Goal: Communication & Community: Participate in discussion

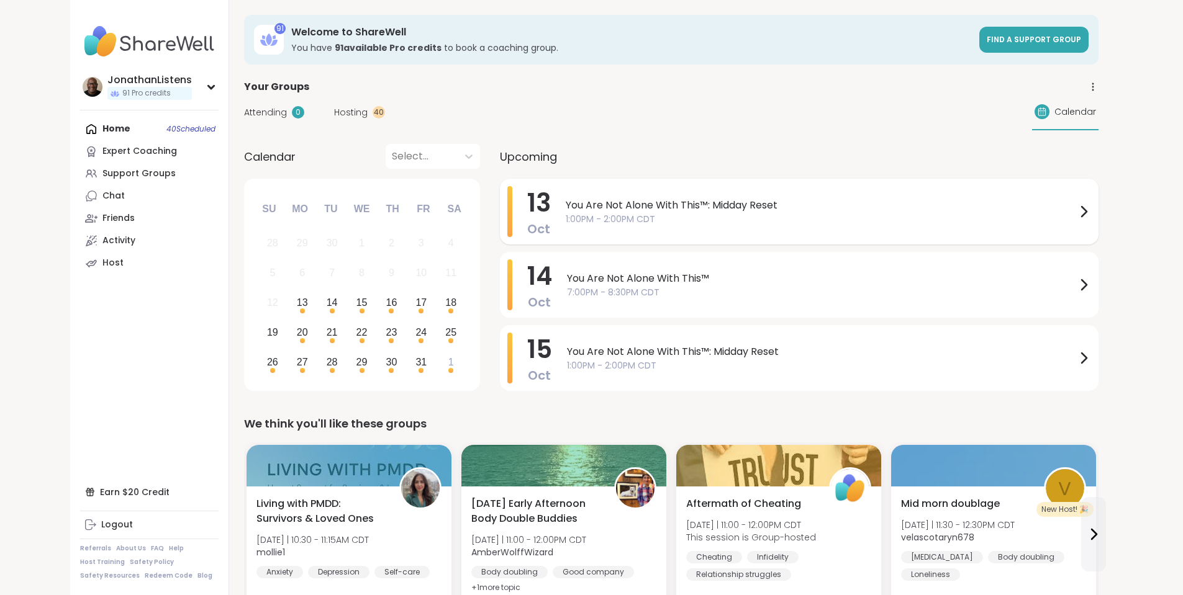
click at [637, 204] on span "You Are Not Alone With This™: Midday Reset" at bounding box center [821, 205] width 510 height 15
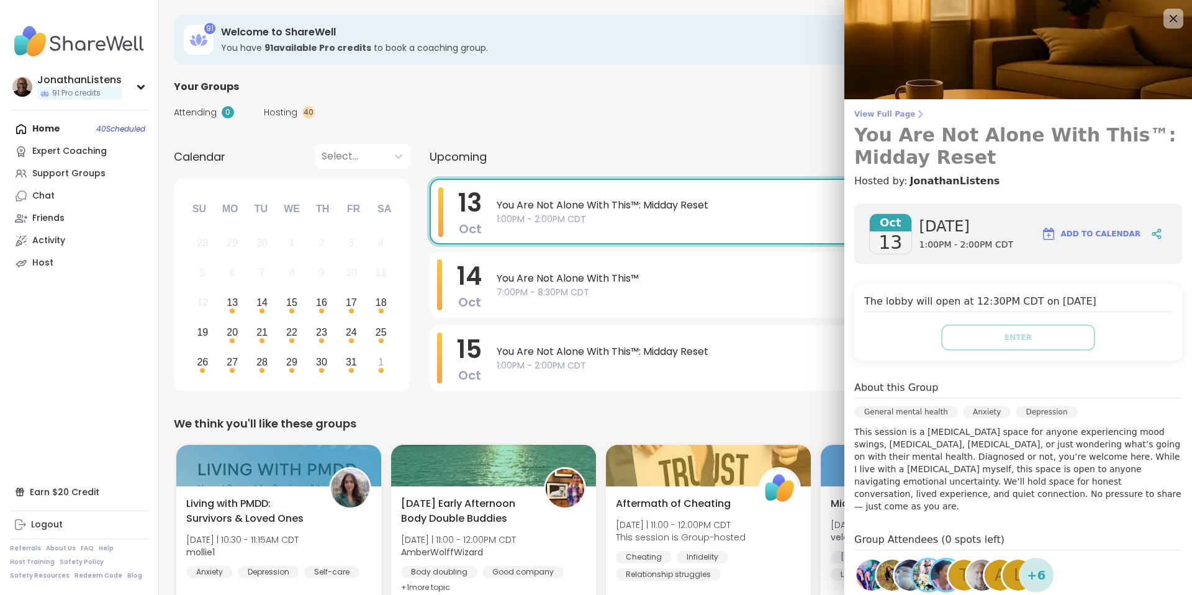
click at [859, 115] on span "View Full Page" at bounding box center [1018, 114] width 328 height 10
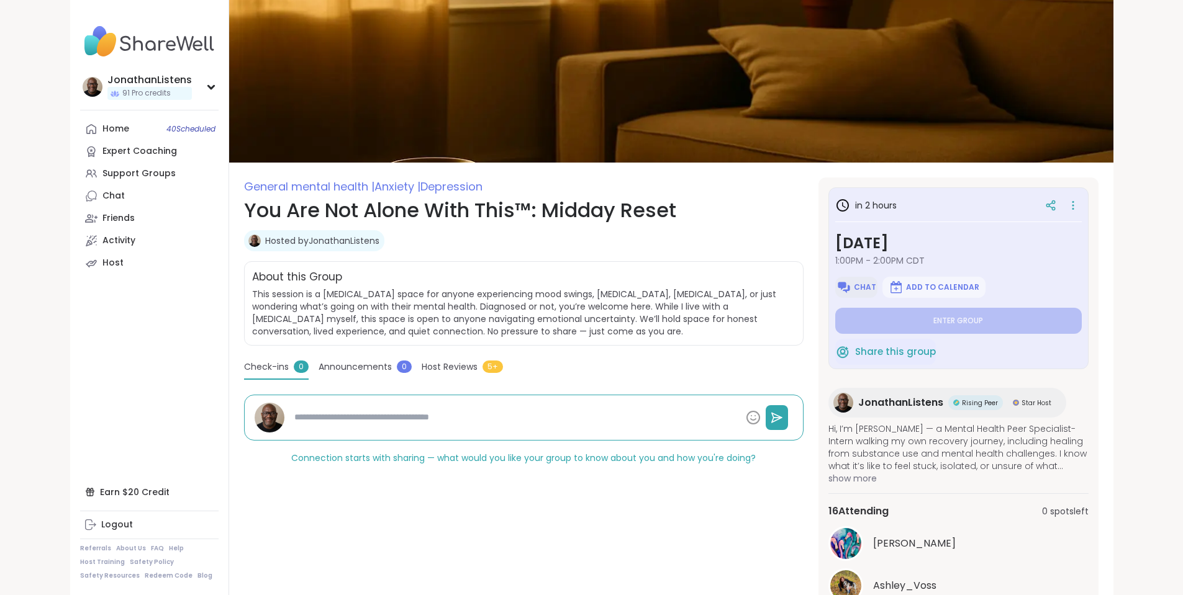
click at [876, 288] on span "Chat" at bounding box center [865, 287] width 22 height 10
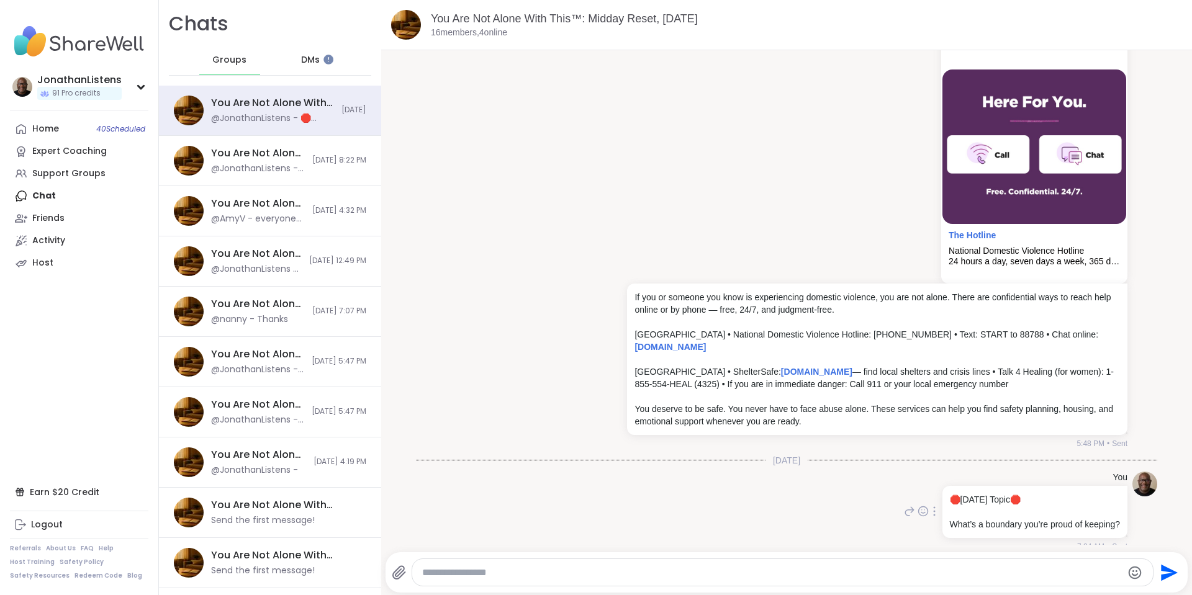
click at [933, 507] on icon at bounding box center [934, 512] width 2 height 10
click at [921, 523] on icon at bounding box center [927, 529] width 12 height 12
drag, startPoint x: 811, startPoint y: 86, endPoint x: 803, endPoint y: 88, distance: 8.4
click at [811, 86] on div "You ShelterSafe Home - ShelterSafe The Hotline National Domestic Violence Hotli…" at bounding box center [876, 149] width 503 height 600
click at [312, 155] on span "10/12/2025, 8:22 PM" at bounding box center [339, 160] width 54 height 11
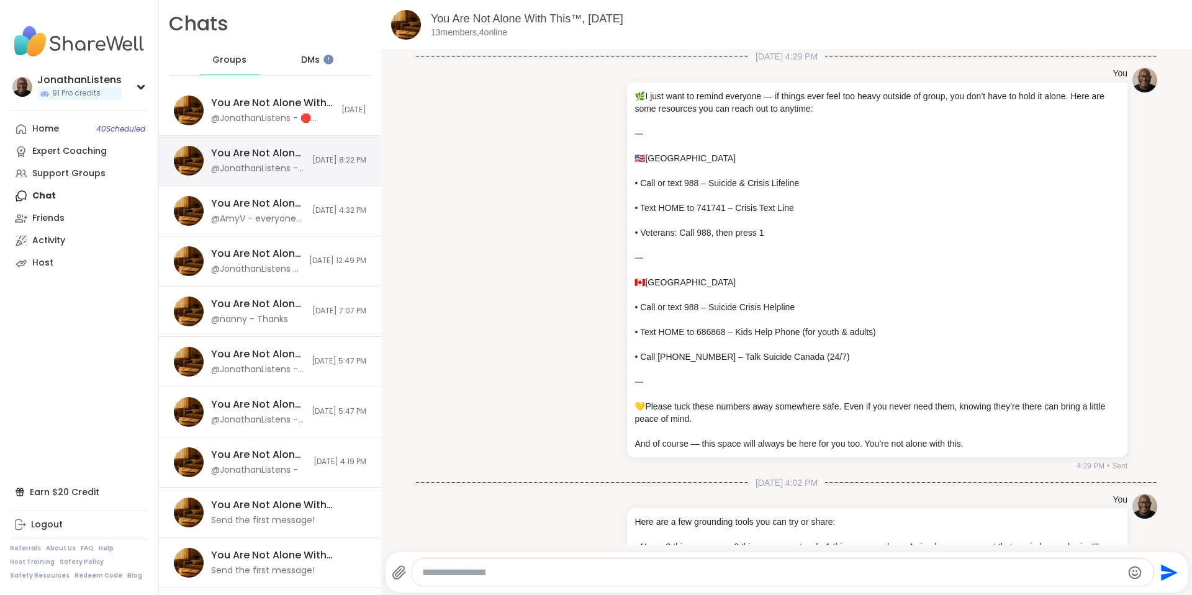
scroll to position [4442, 0]
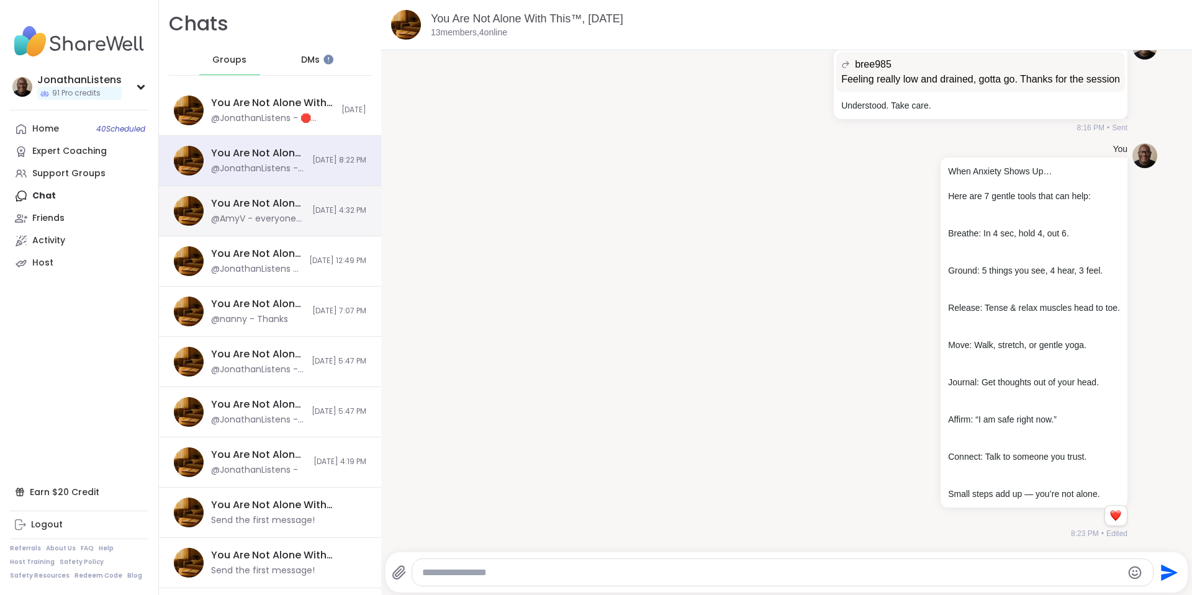
click at [312, 216] on span "10/12/2025, 4:32 PM" at bounding box center [339, 211] width 54 height 11
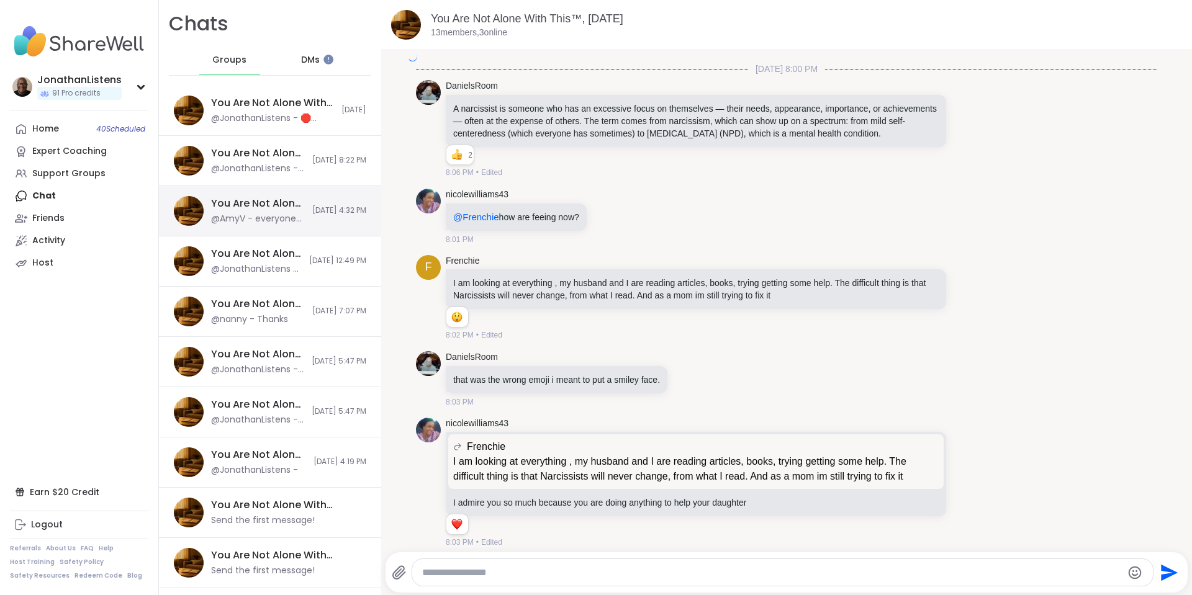
scroll to position [7739, 0]
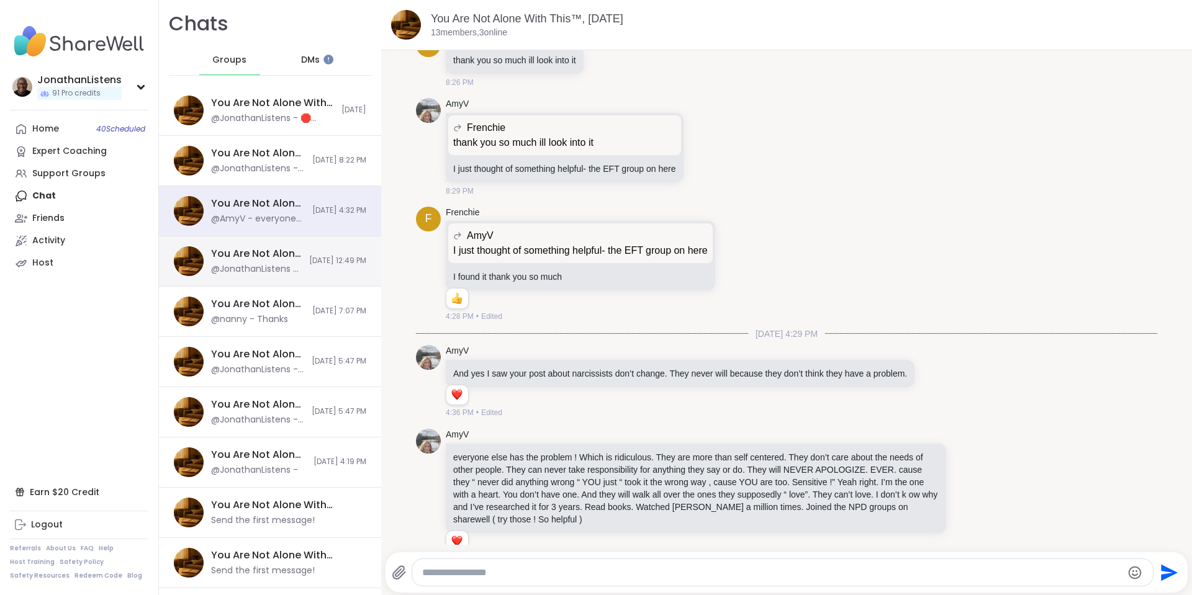
click at [309, 257] on span "10/12/2025, 12:49 PM" at bounding box center [337, 261] width 57 height 11
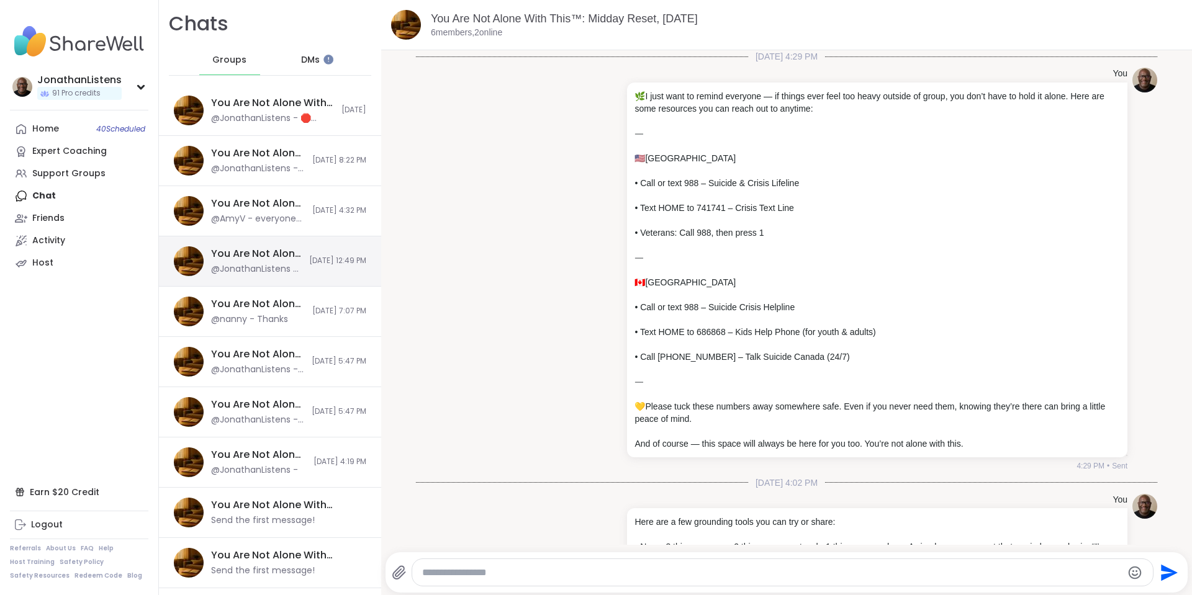
scroll to position [2064, 0]
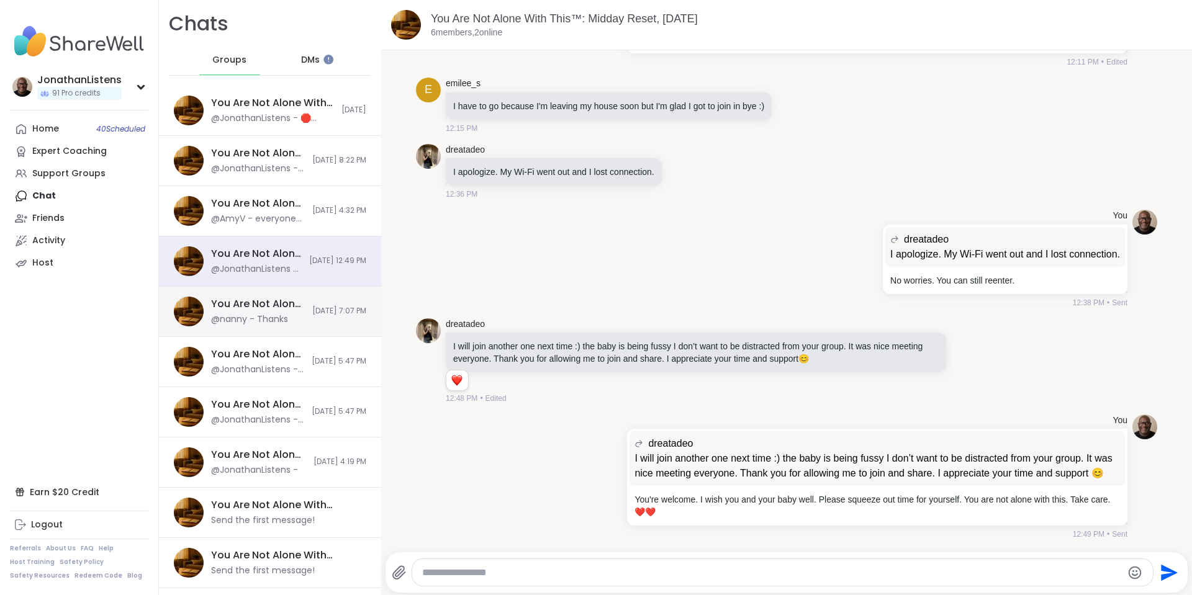
click at [290, 302] on div "You Are Not Alone With This, Oct 10 @nanny - Thanks 10/11/2025, 7:07 PM" at bounding box center [270, 312] width 222 height 50
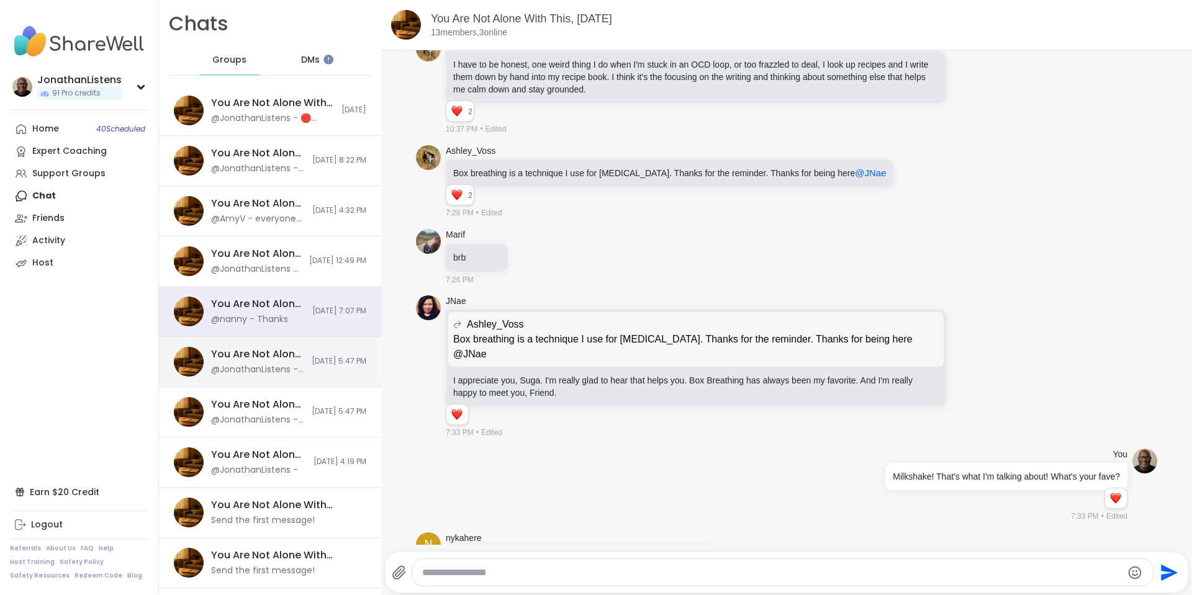
scroll to position [5661, 0]
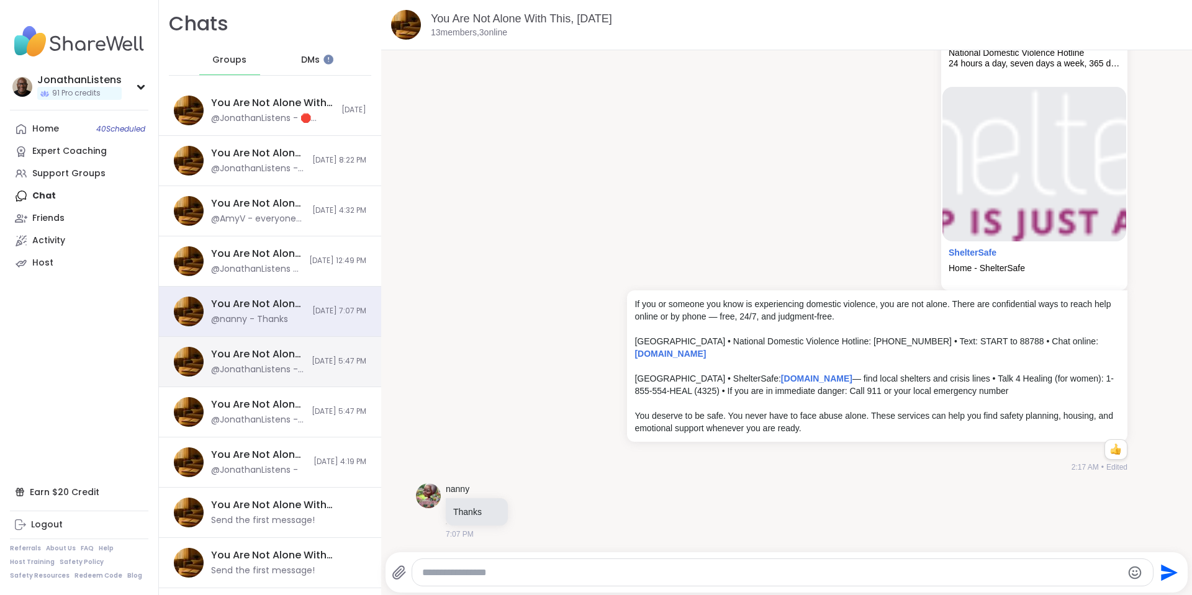
click at [312, 361] on span "10/11/2025, 5:47 PM" at bounding box center [339, 361] width 55 height 11
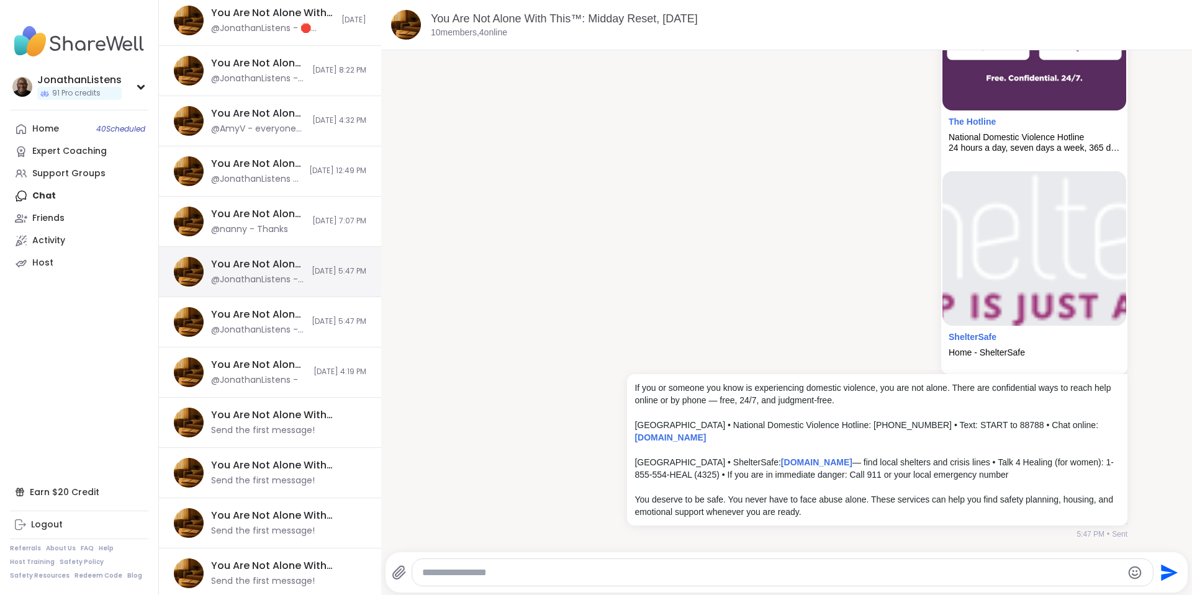
scroll to position [94, 0]
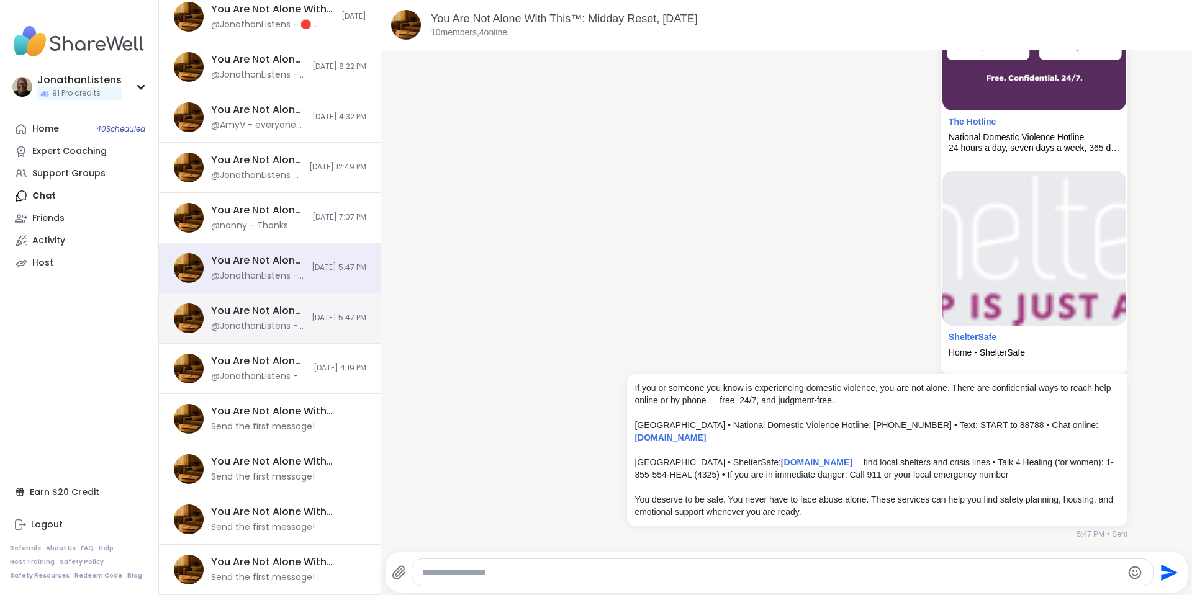
click at [303, 309] on div "You Are Not Alone With This™, Oct 14 @JonathanListens - If you or someone you k…" at bounding box center [270, 319] width 222 height 50
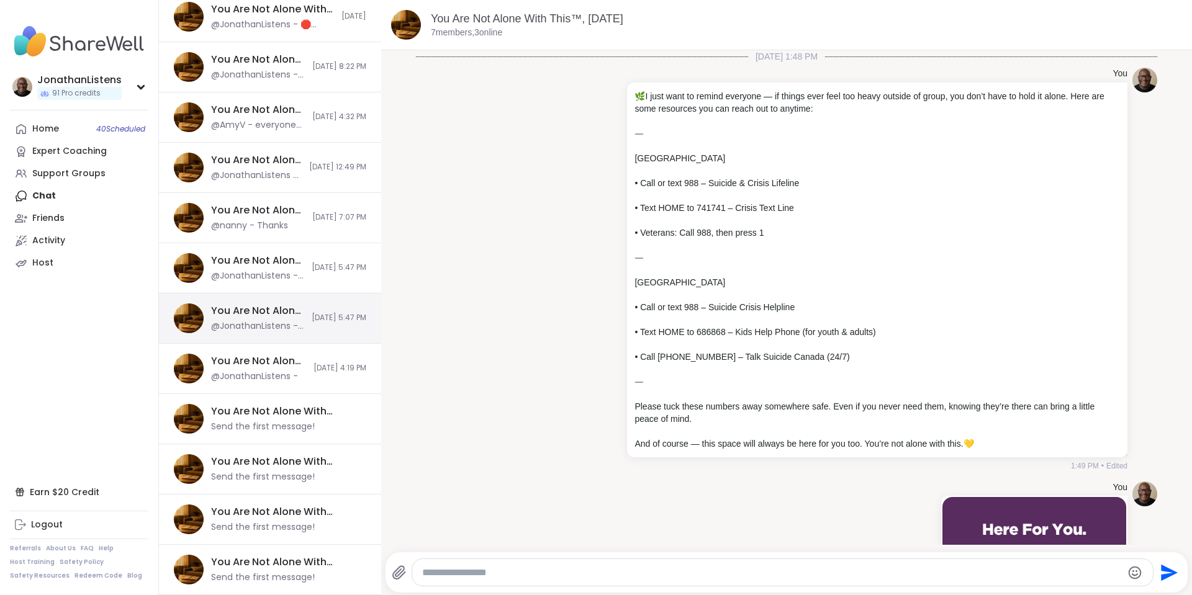
scroll to position [547, 0]
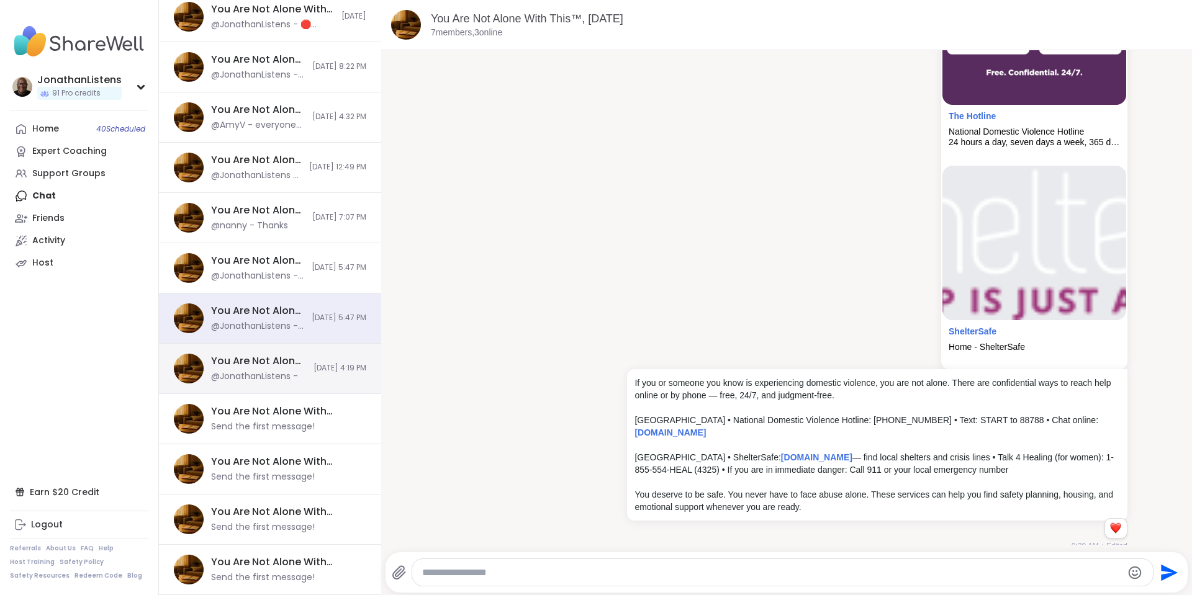
click at [274, 359] on div "You Are Not Alone: Midday Reset, Oct 10" at bounding box center [258, 362] width 95 height 14
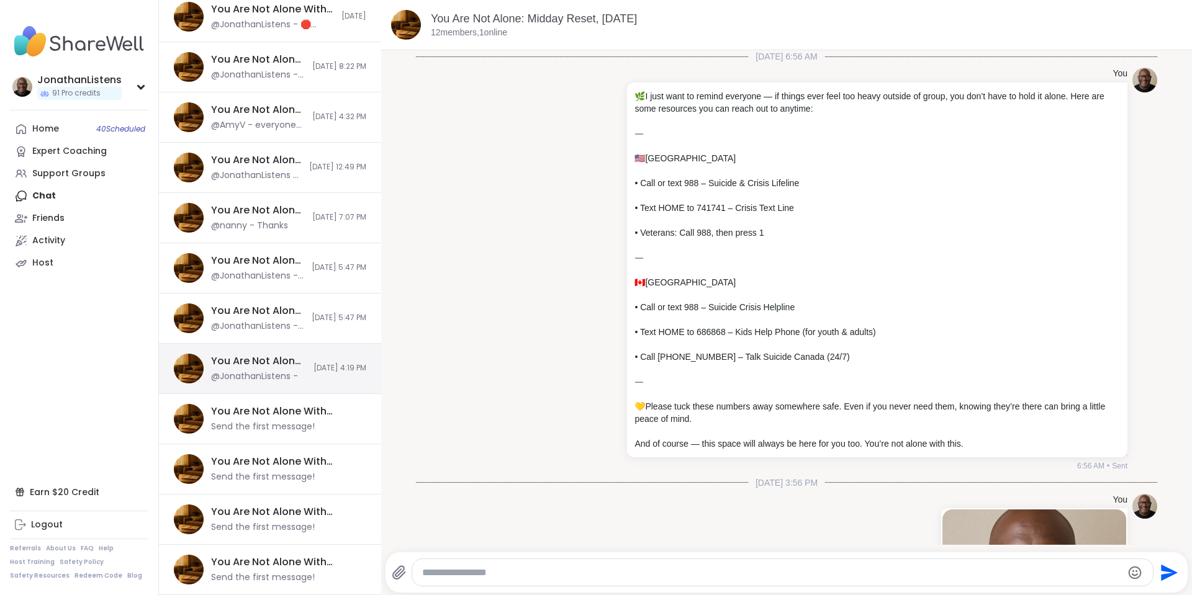
scroll to position [6420, 0]
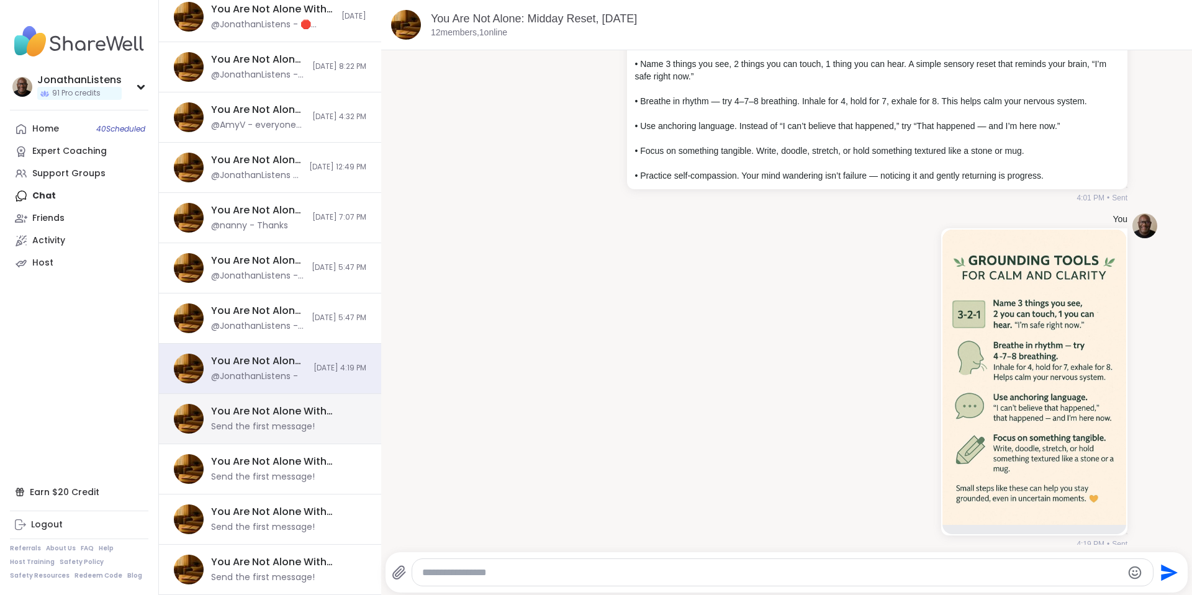
click at [268, 402] on div "You Are Not Alone With This™: Midday Reset, Oct 16 Send the first message!" at bounding box center [270, 419] width 222 height 50
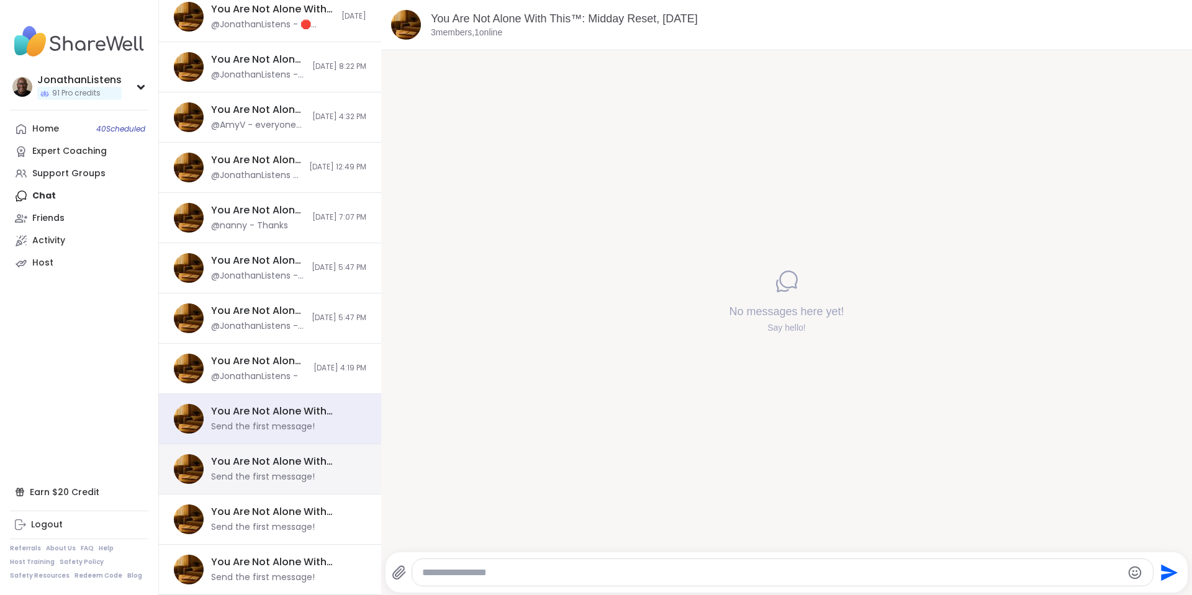
click at [266, 463] on div "You Are Not Alone With This™, Oct 16" at bounding box center [285, 462] width 148 height 14
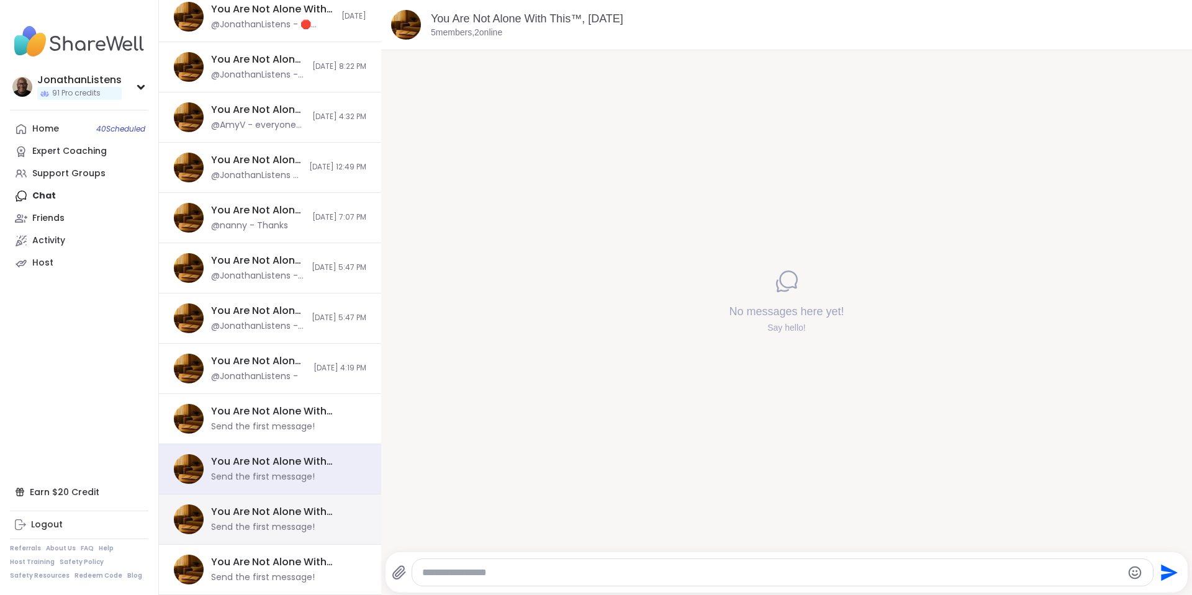
click at [258, 519] on div "You Are Not Alone With This™: Midday Reset, Oct 15 Send the first message!" at bounding box center [285, 519] width 148 height 29
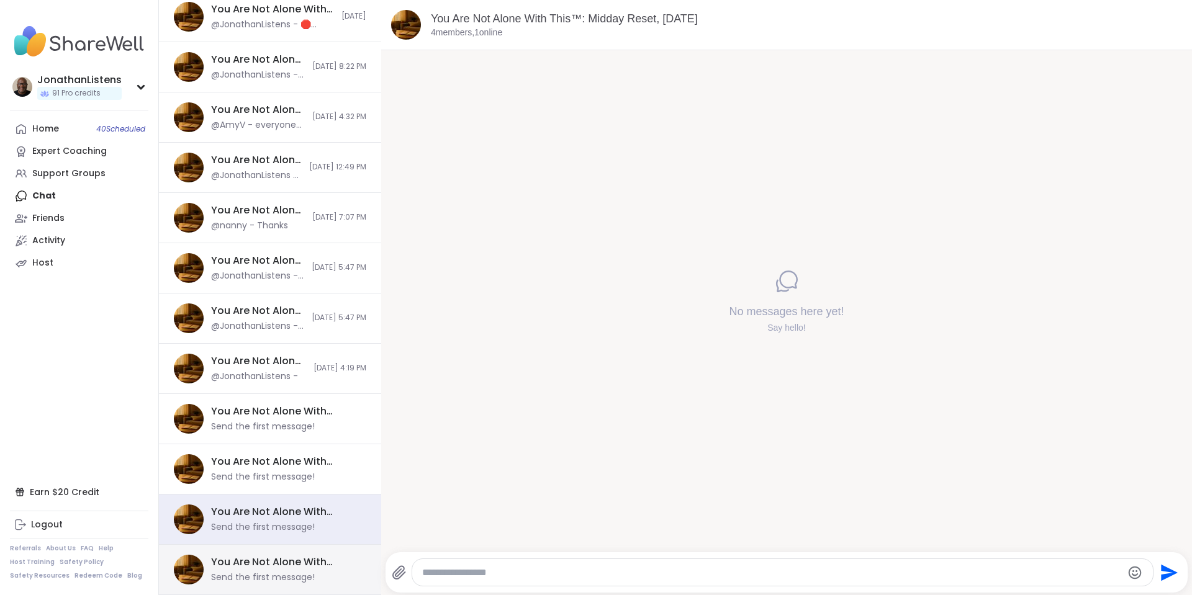
click at [254, 567] on div "You Are Not Alone With This™, Oct 15" at bounding box center [285, 563] width 148 height 14
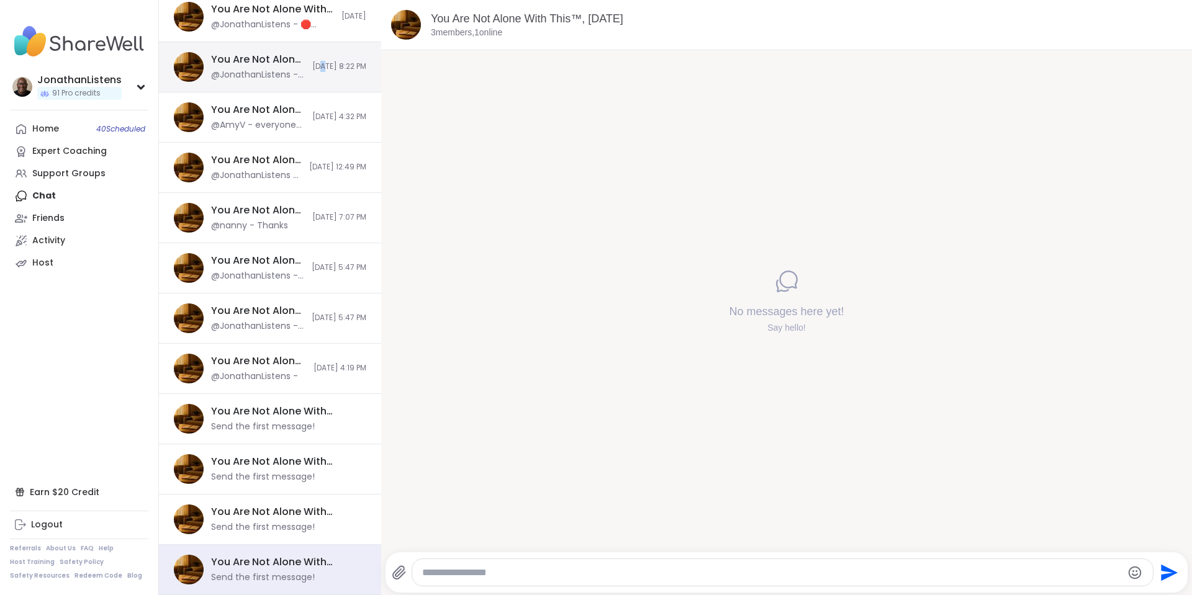
drag, startPoint x: 294, startPoint y: 71, endPoint x: 288, endPoint y: 78, distance: 8.8
click at [312, 72] on span "10/12/2025, 8:22 PM" at bounding box center [339, 66] width 54 height 11
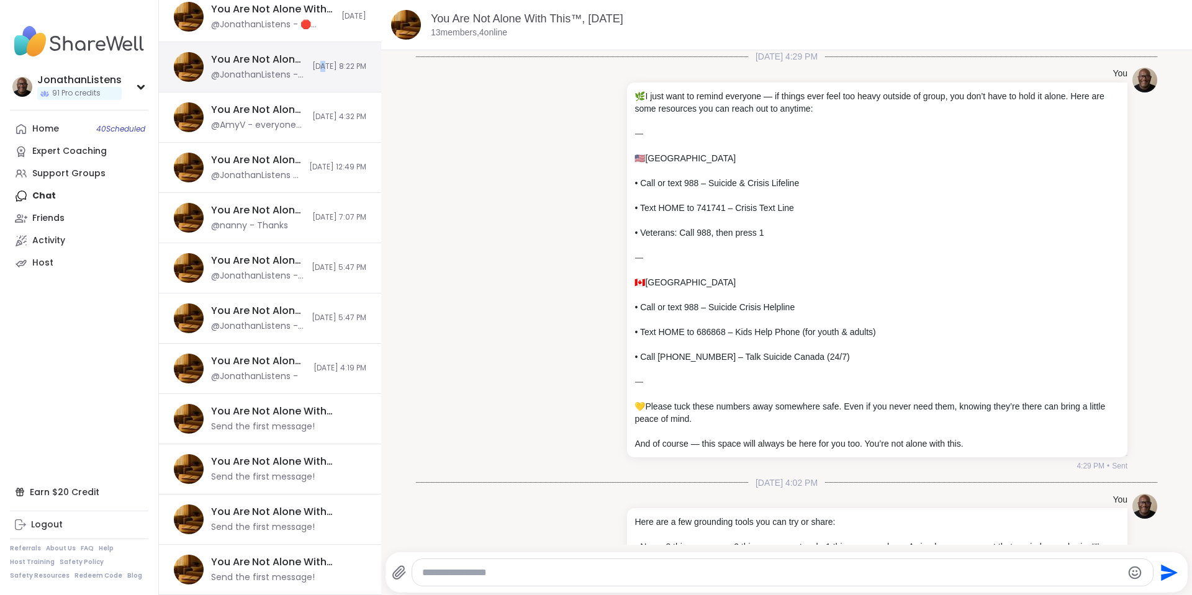
scroll to position [4442, 0]
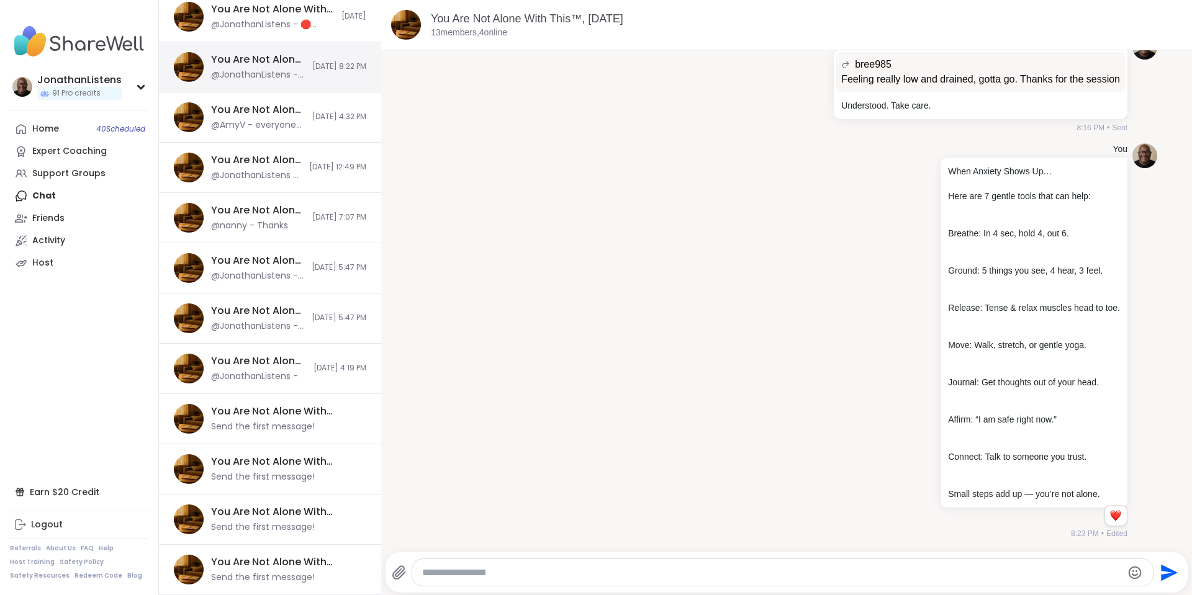
click at [266, 70] on div "@JonathanListens - When Anxiety Shows Up… Here are 7 gentle tools that can help…" at bounding box center [258, 75] width 94 height 12
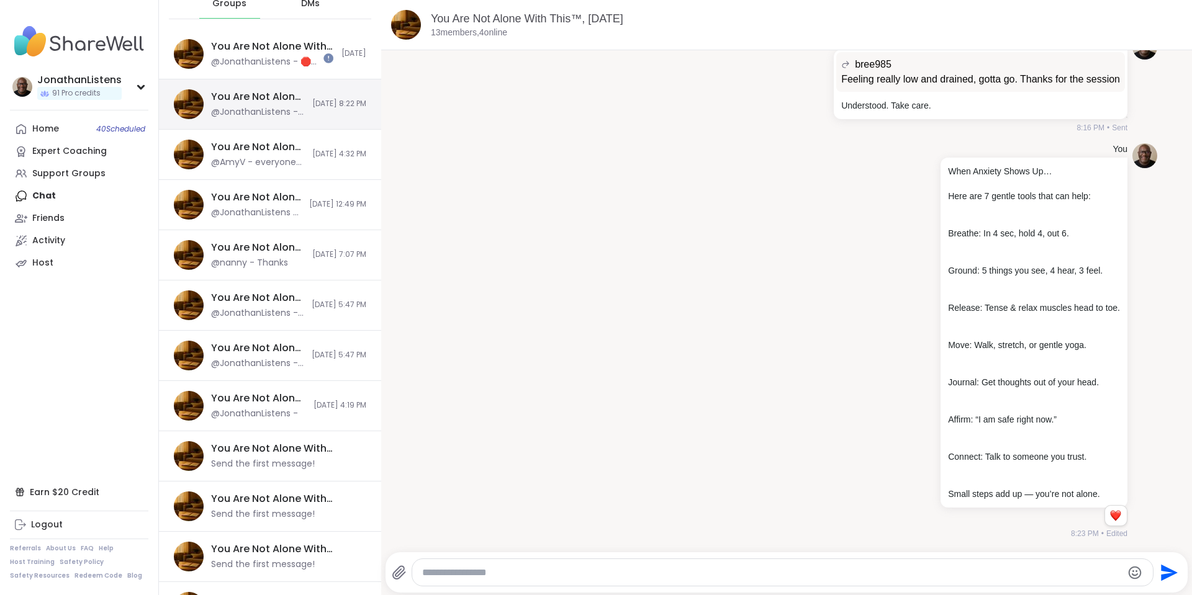
scroll to position [0, 0]
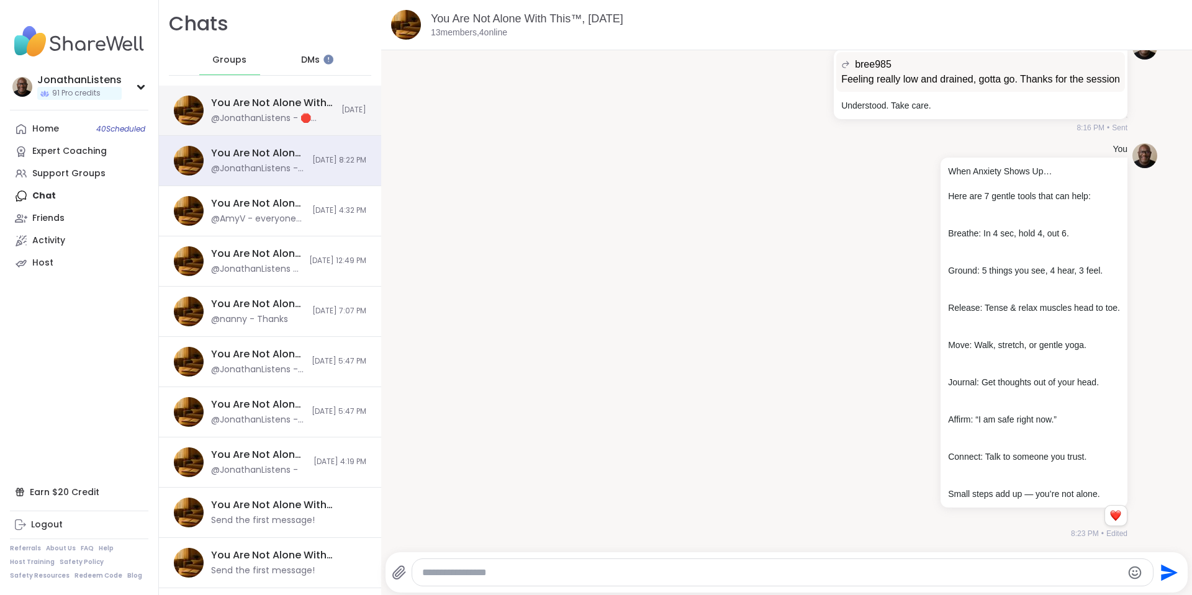
click at [290, 97] on div "You Are Not Alone With This™: Midday Reset, Oct 13" at bounding box center [272, 103] width 123 height 14
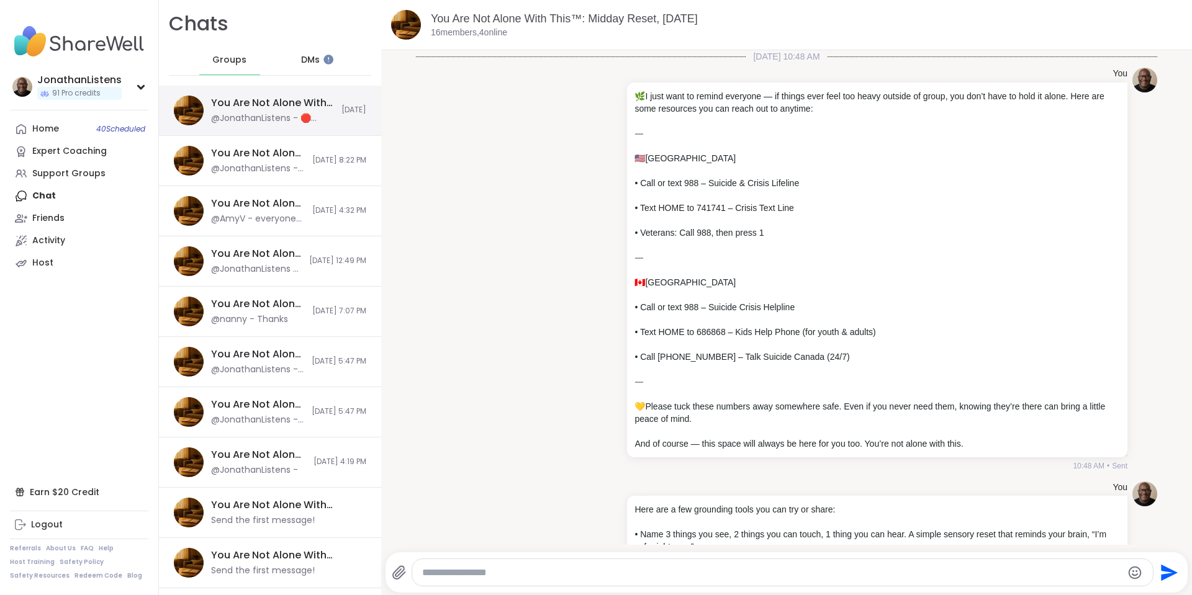
scroll to position [1194, 0]
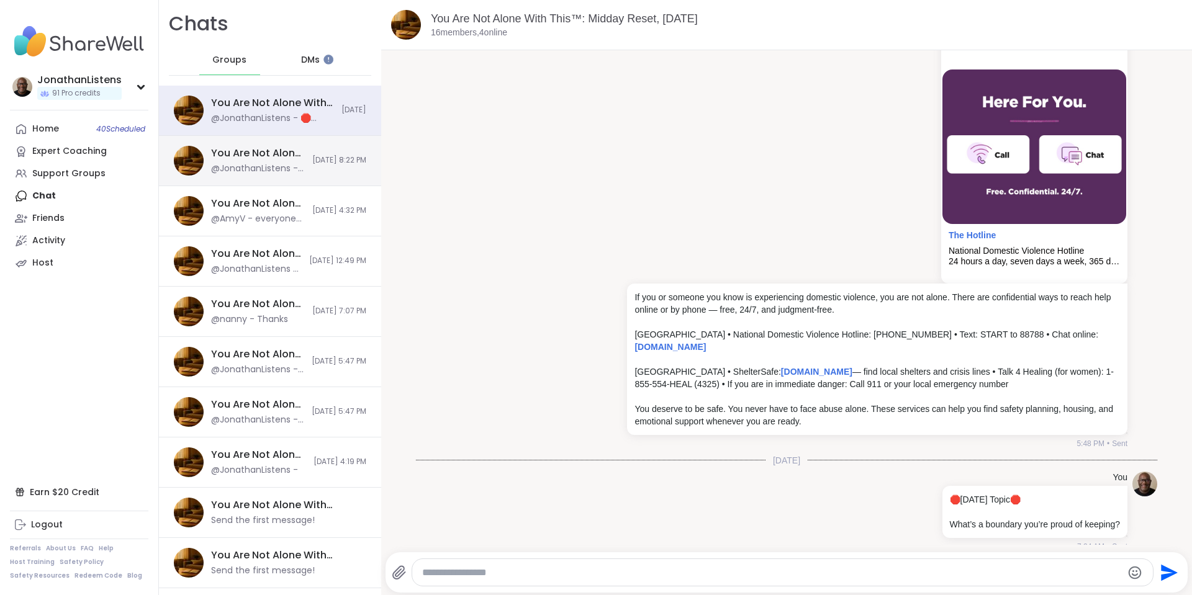
click at [258, 148] on div "You Are Not Alone With This™, Oct 12" at bounding box center [258, 154] width 94 height 14
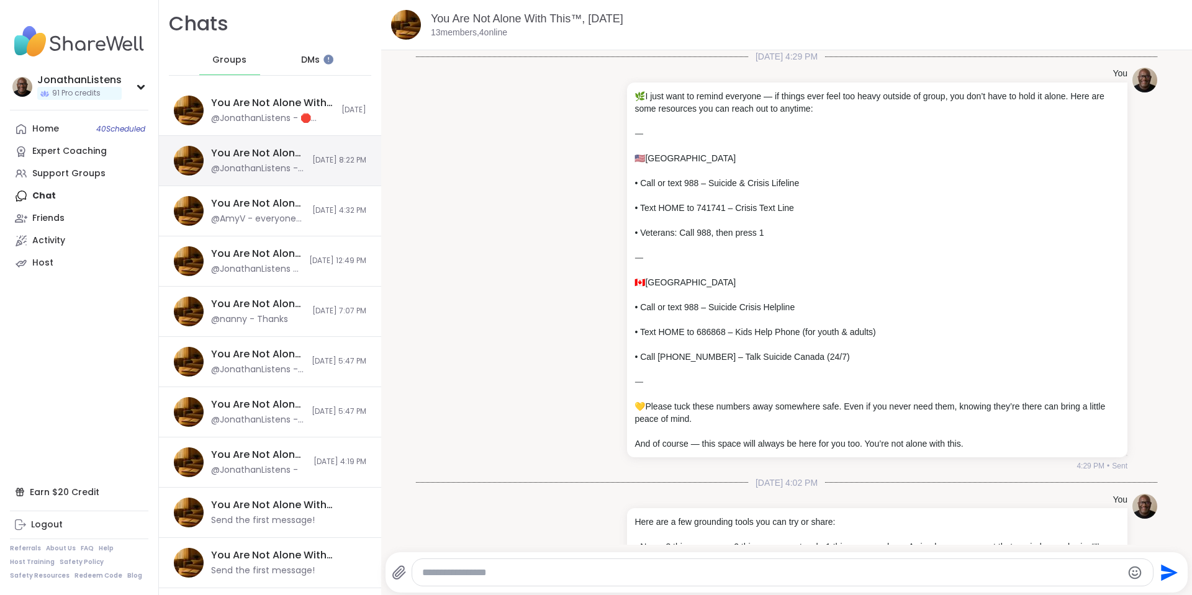
scroll to position [4442, 0]
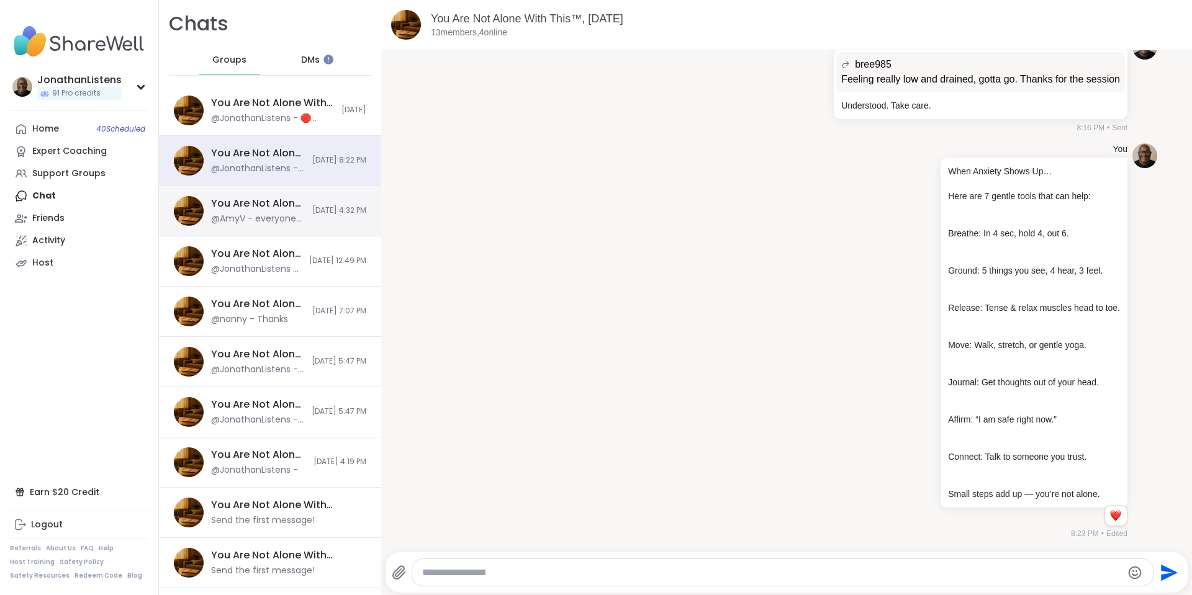
click at [244, 209] on div "You Are Not Alone With This™, Oct 11" at bounding box center [258, 204] width 94 height 14
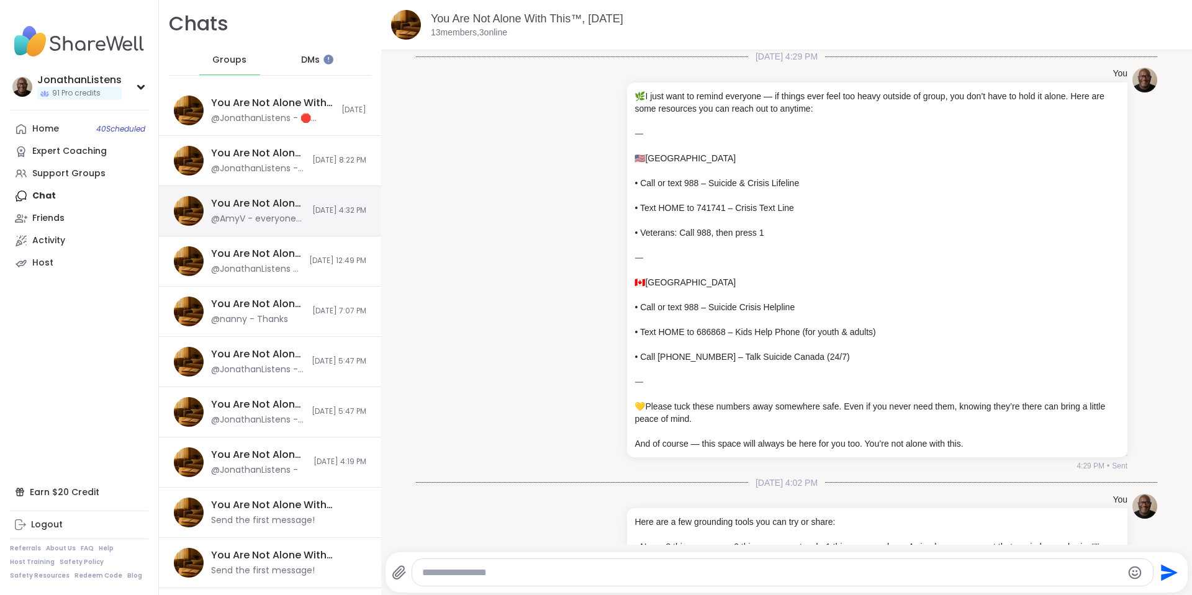
scroll to position [7739, 0]
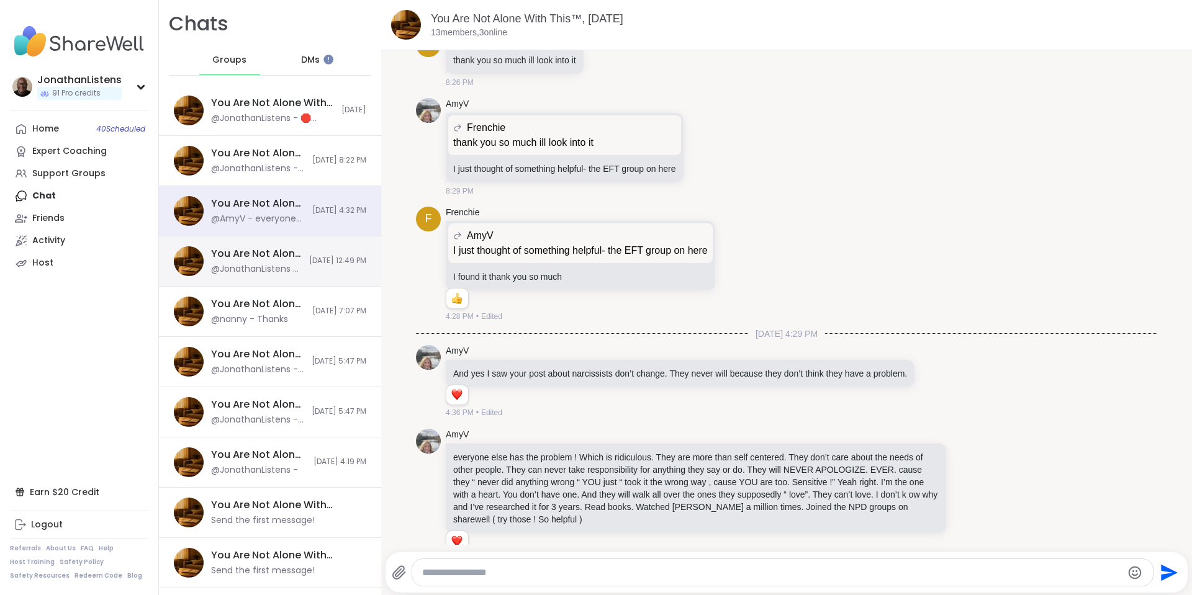
click at [262, 267] on div "@JonathanListens - You're welcome. I wish you and your baby well. Please squeez…" at bounding box center [256, 269] width 91 height 12
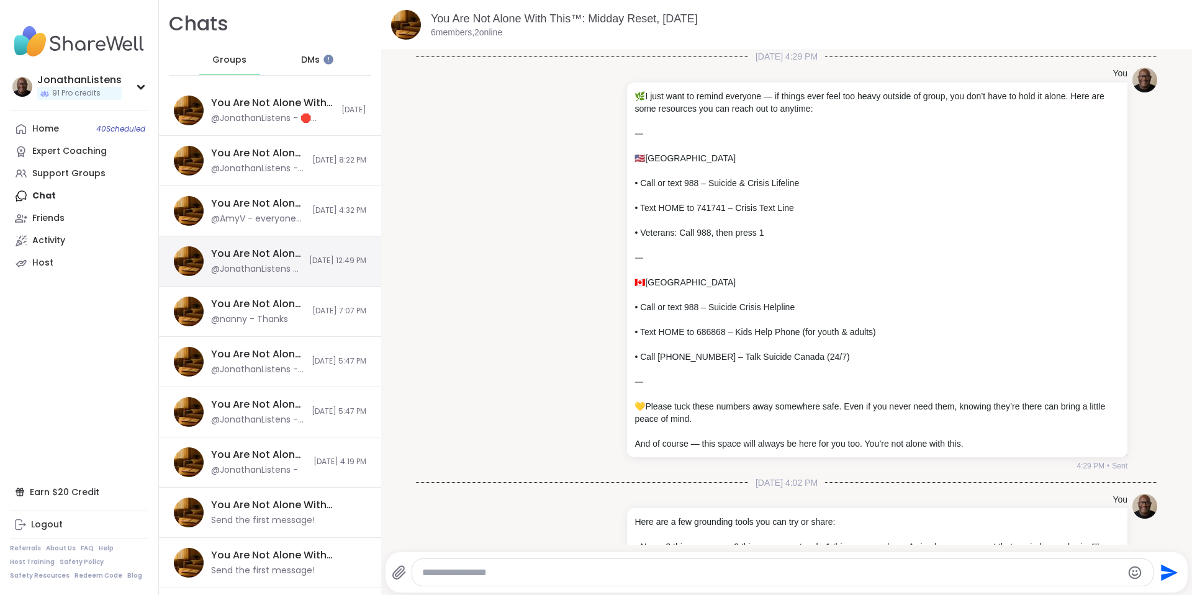
scroll to position [2064, 0]
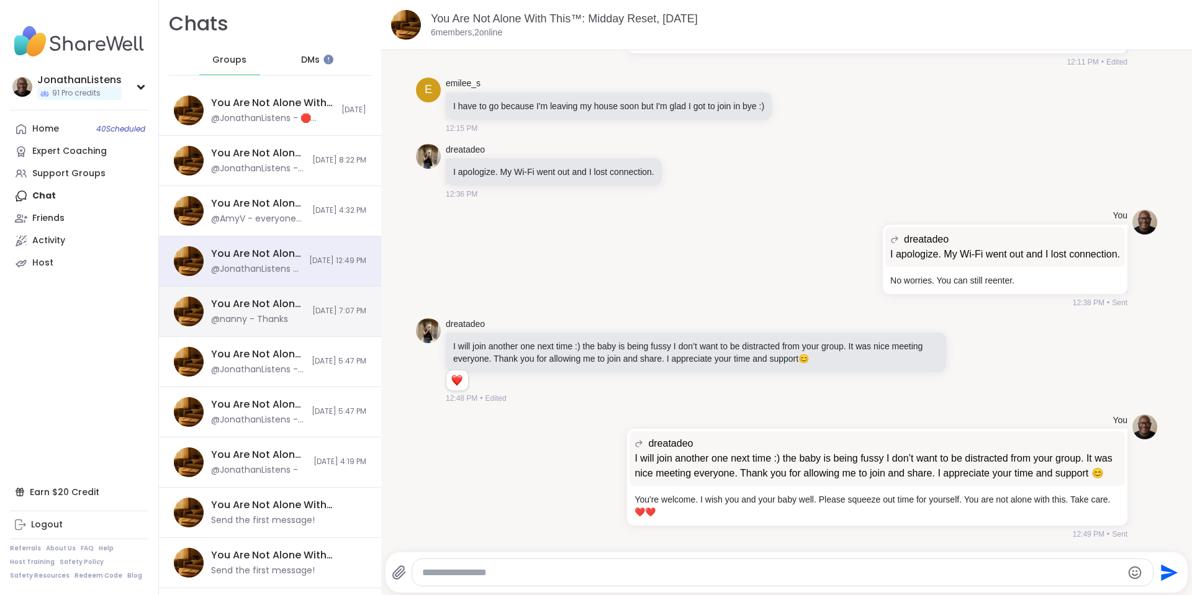
click at [255, 315] on div "@nanny - Thanks" at bounding box center [249, 320] width 77 height 12
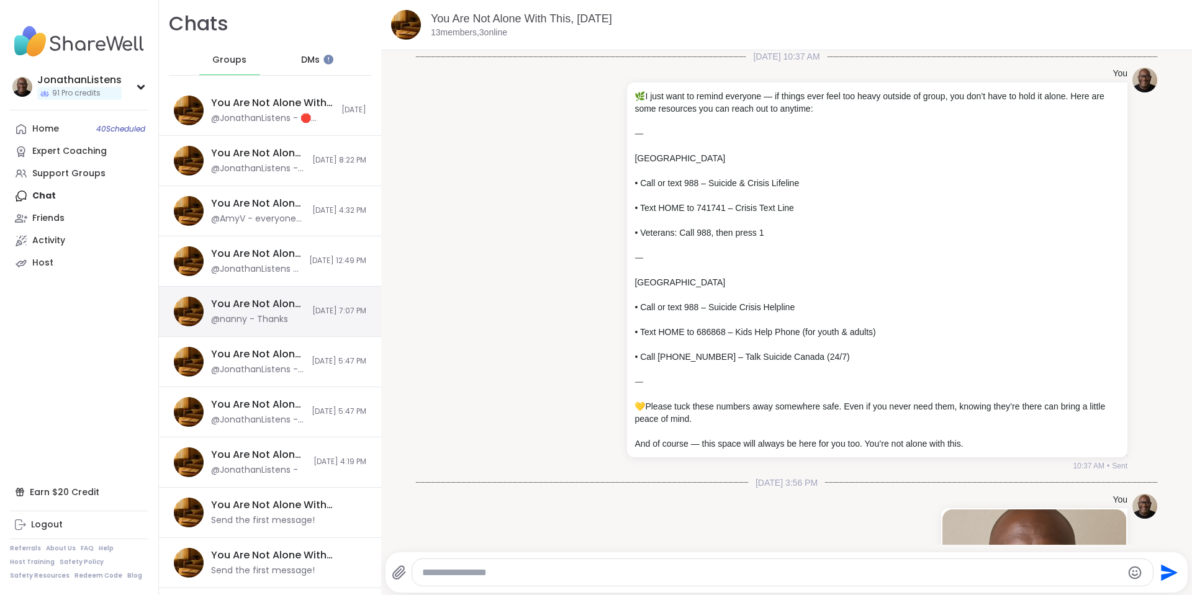
scroll to position [5661, 0]
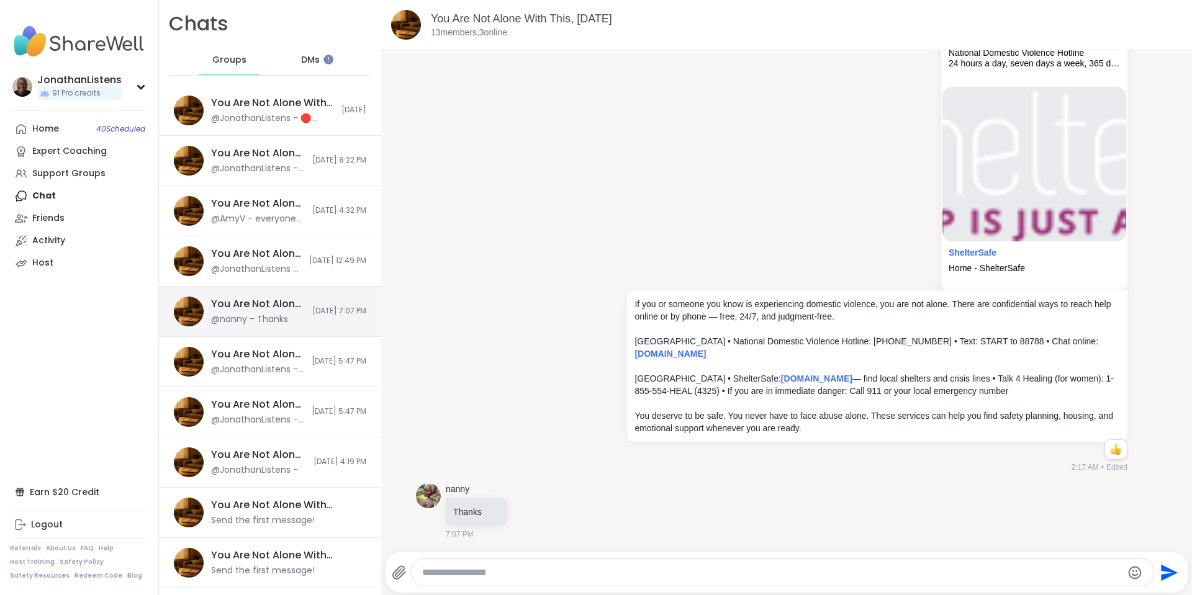
click at [267, 307] on div "You Are Not Alone With This, Oct 10" at bounding box center [258, 304] width 94 height 14
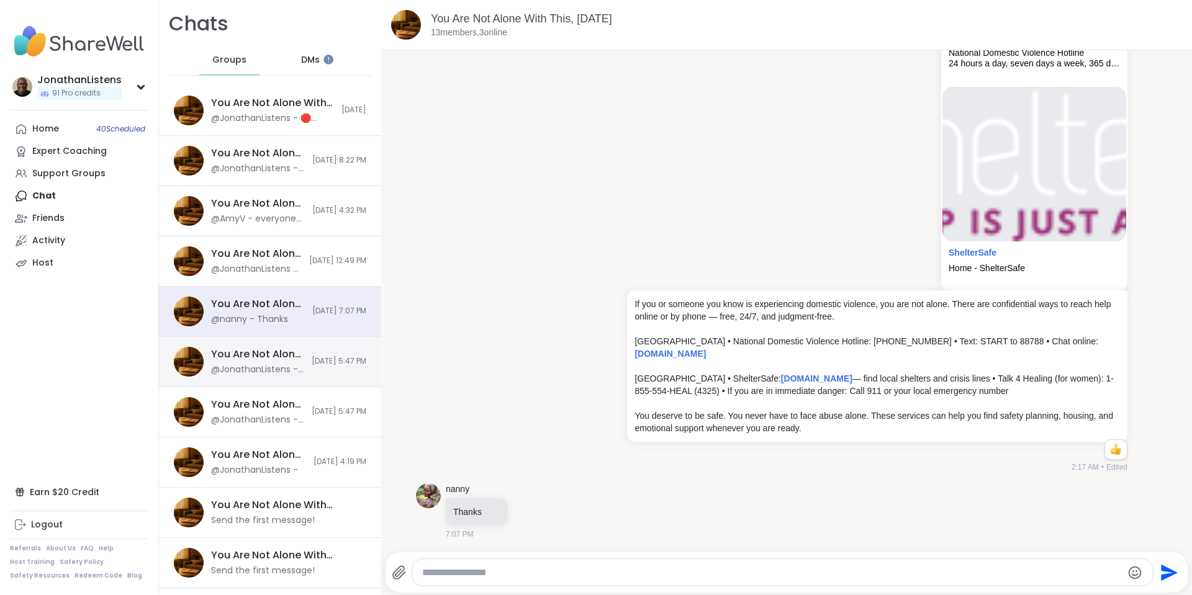
click at [250, 351] on div "You Are Not Alone With This™: Midday Reset, Oct 11" at bounding box center [257, 355] width 93 height 14
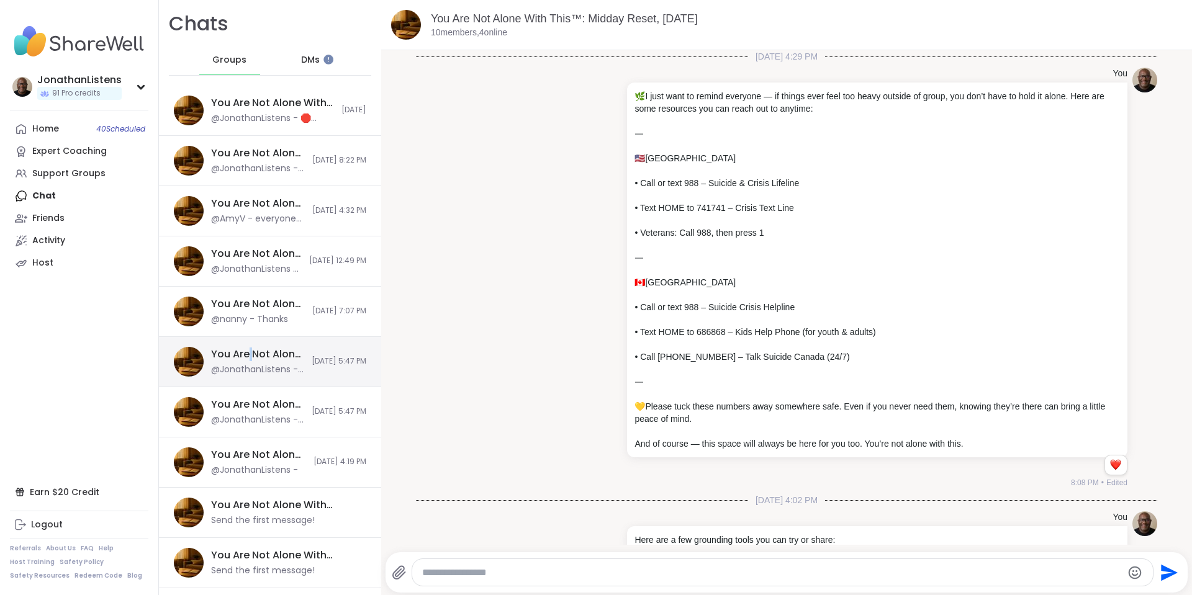
scroll to position [8108, 0]
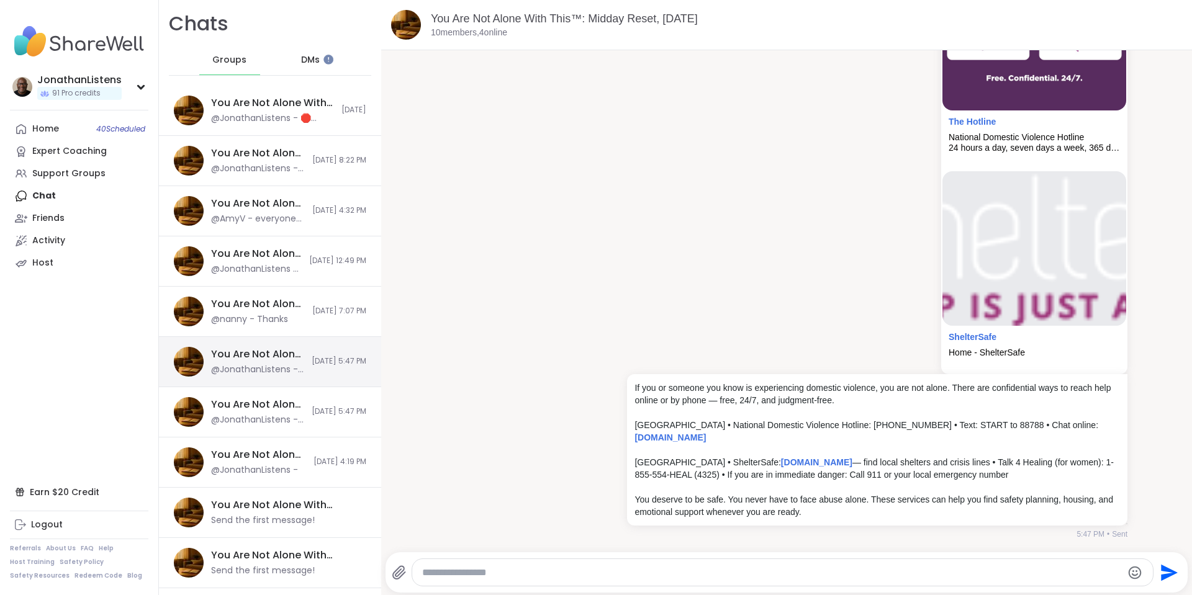
click at [273, 358] on div "You Are Not Alone With This™: Midday Reset, Oct 11" at bounding box center [257, 355] width 93 height 14
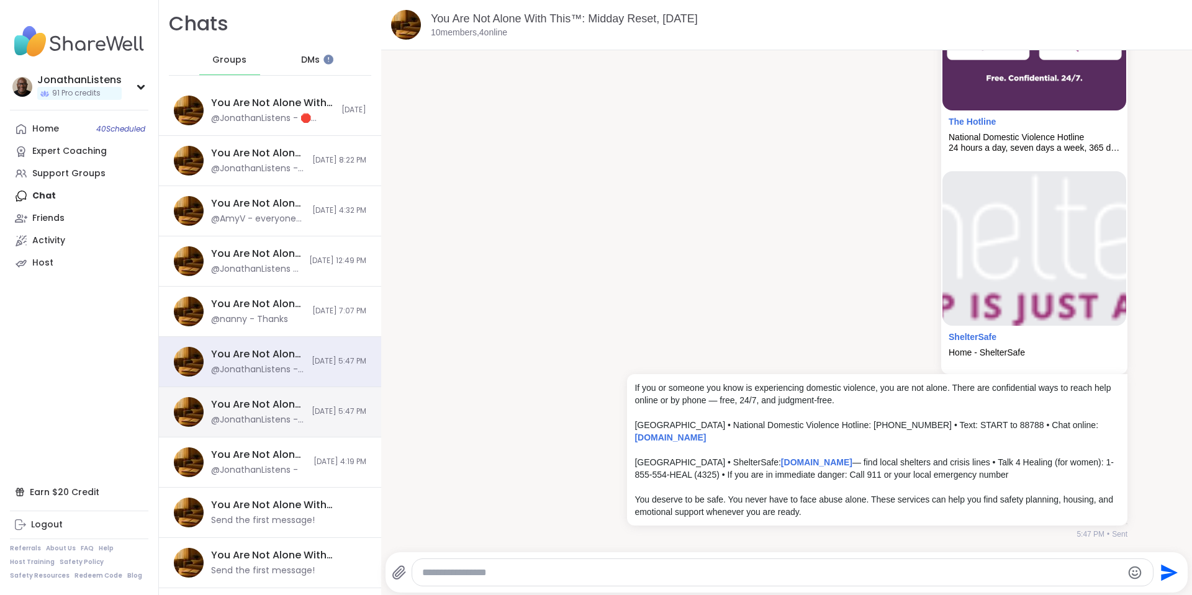
click at [261, 425] on div "@JonathanListens - If you or someone you know is experiencing domestic violence…" at bounding box center [257, 420] width 93 height 12
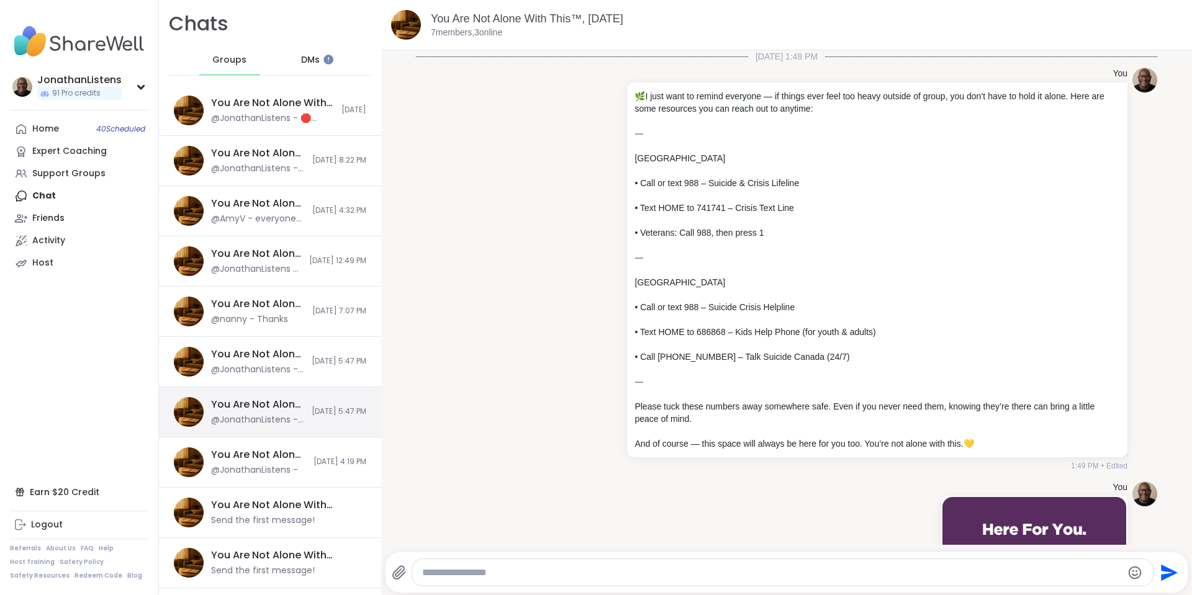
scroll to position [547, 0]
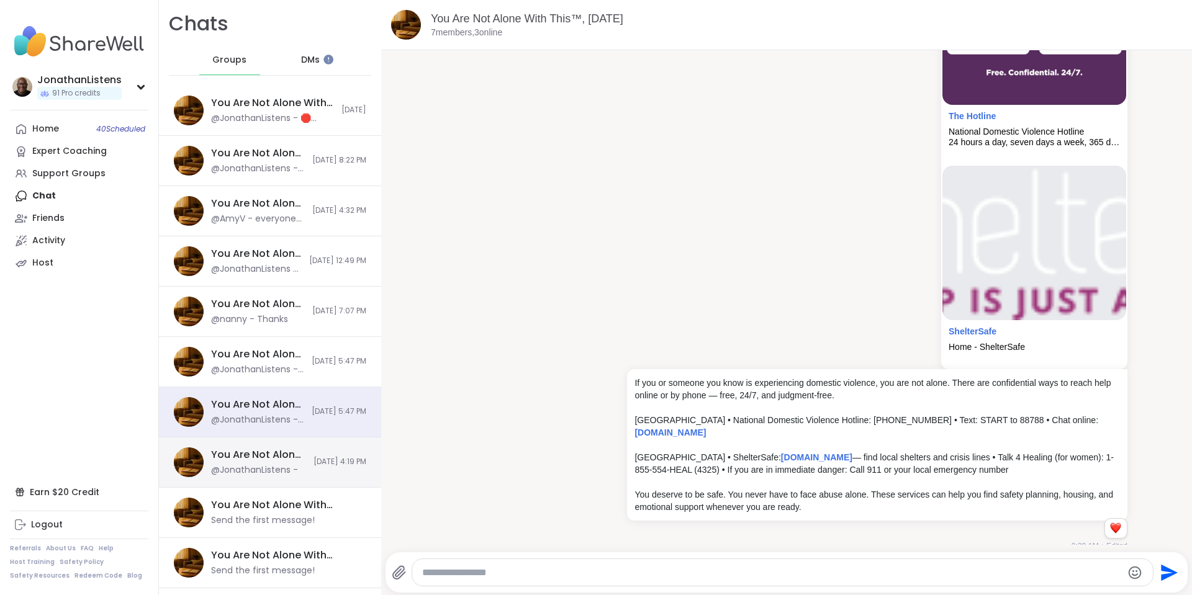
click at [239, 456] on div "You Are Not Alone: Midday Reset, Oct 10" at bounding box center [258, 455] width 95 height 14
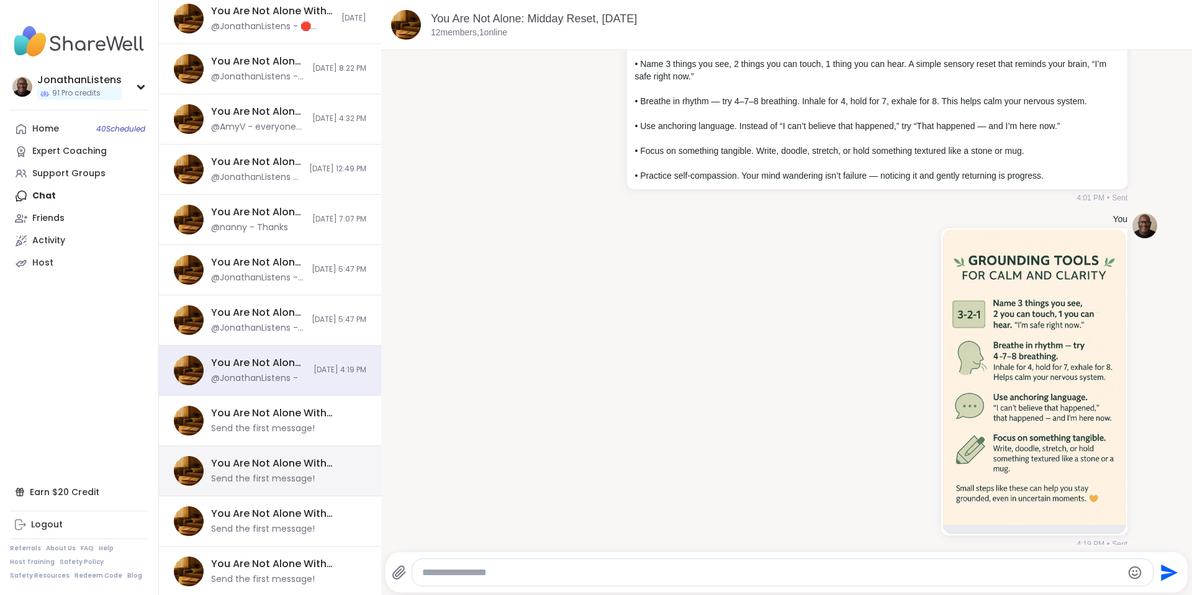
scroll to position [94, 0]
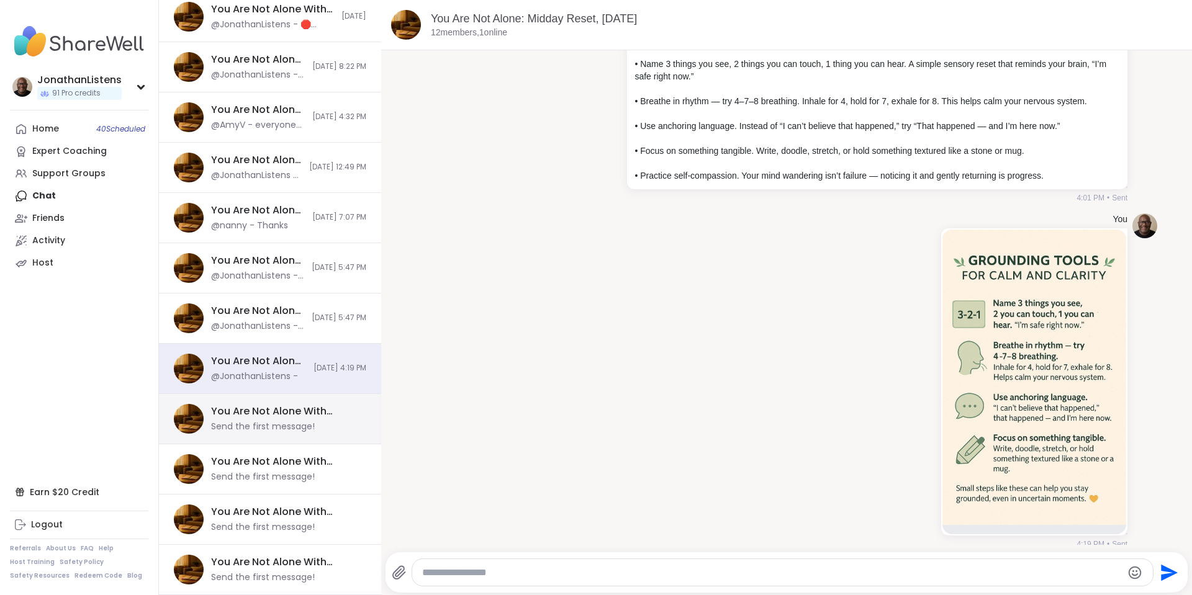
click at [268, 416] on div "You Are Not Alone With This™: Midday Reset, Oct 16" at bounding box center [285, 412] width 148 height 14
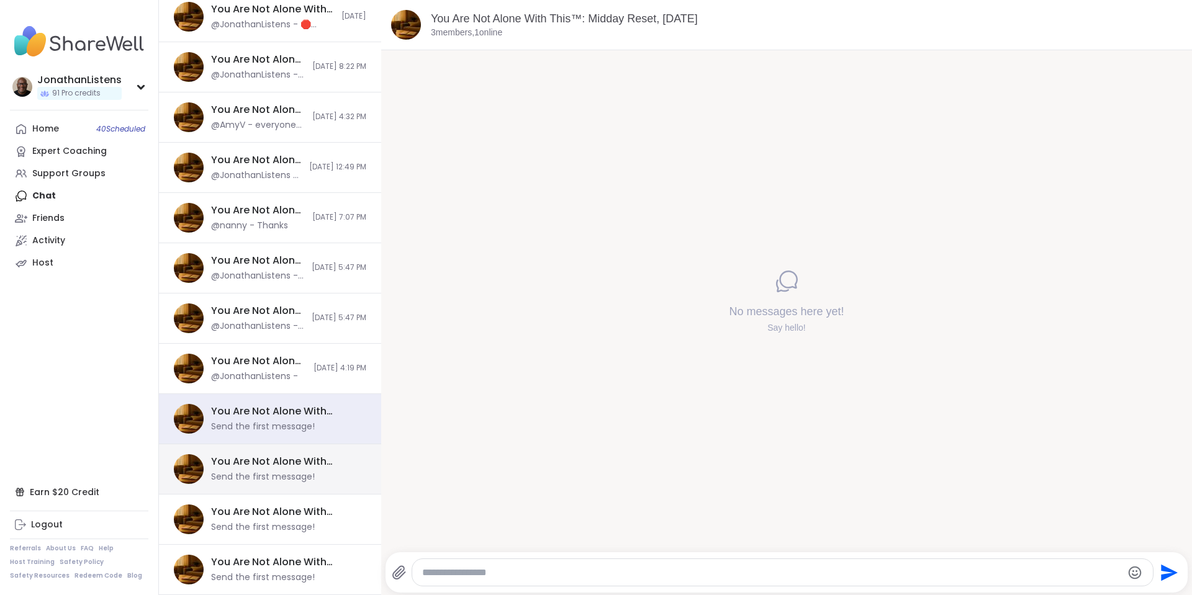
click at [267, 468] on div "You Are Not Alone With This™, Oct 16" at bounding box center [285, 462] width 148 height 14
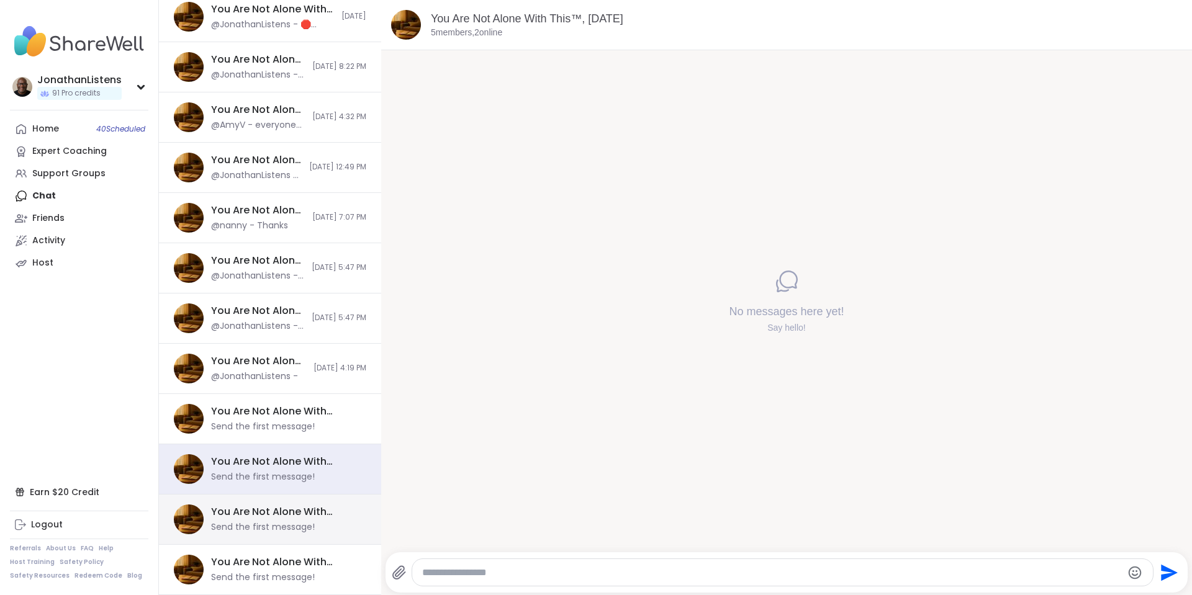
click at [259, 524] on div "Send the first message!" at bounding box center [263, 528] width 104 height 12
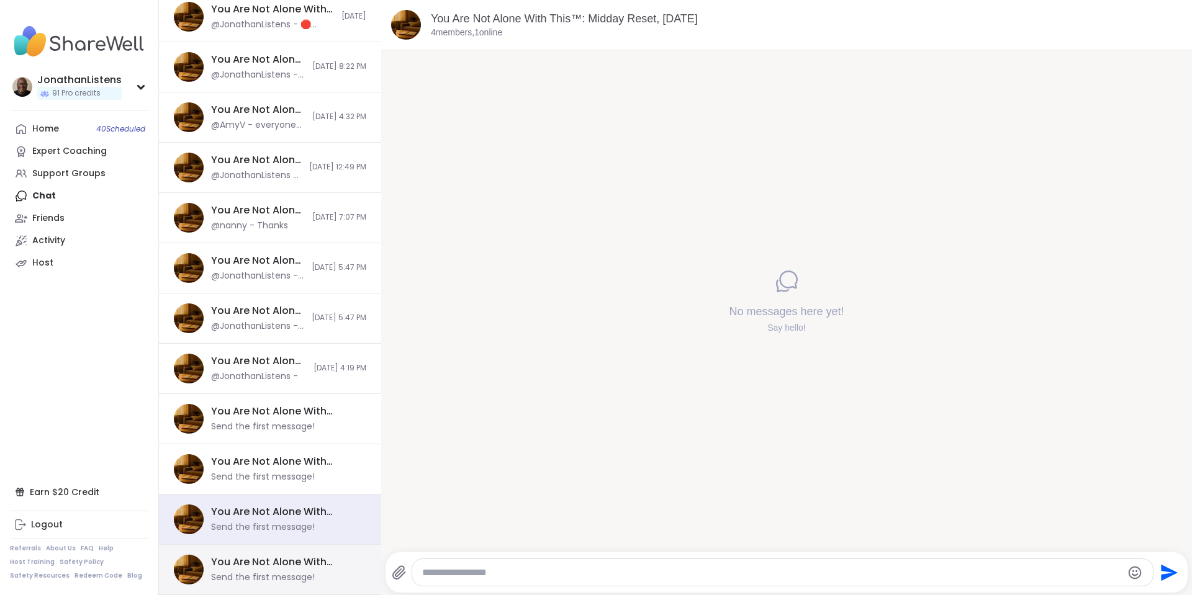
click at [259, 556] on div "You Are Not Alone With This™, Oct 15" at bounding box center [285, 563] width 148 height 14
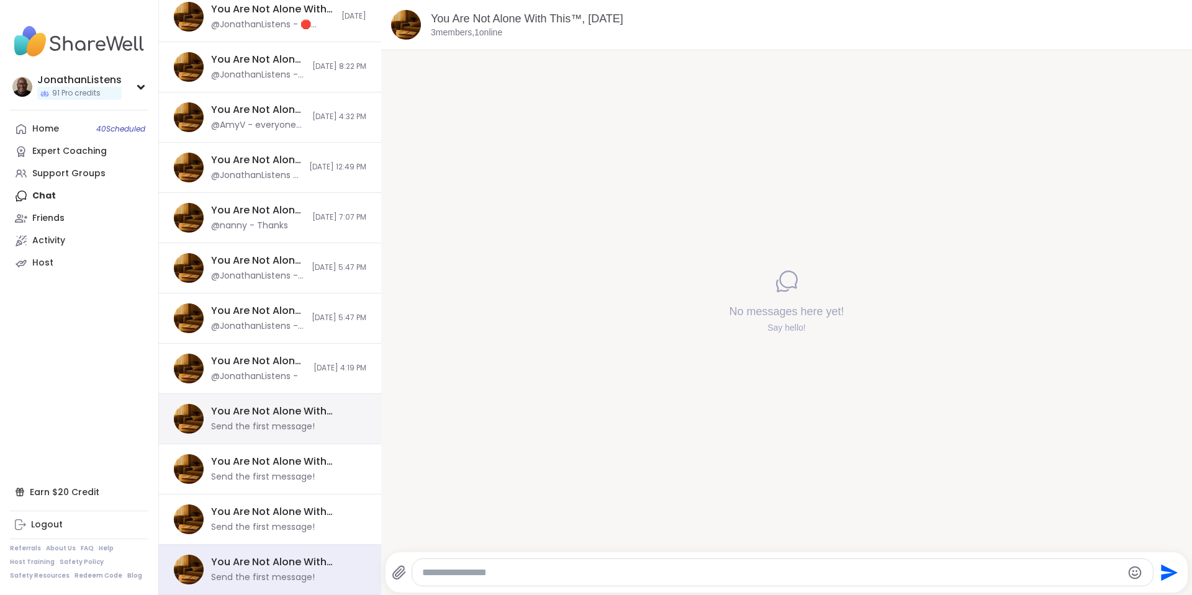
scroll to position [0, 0]
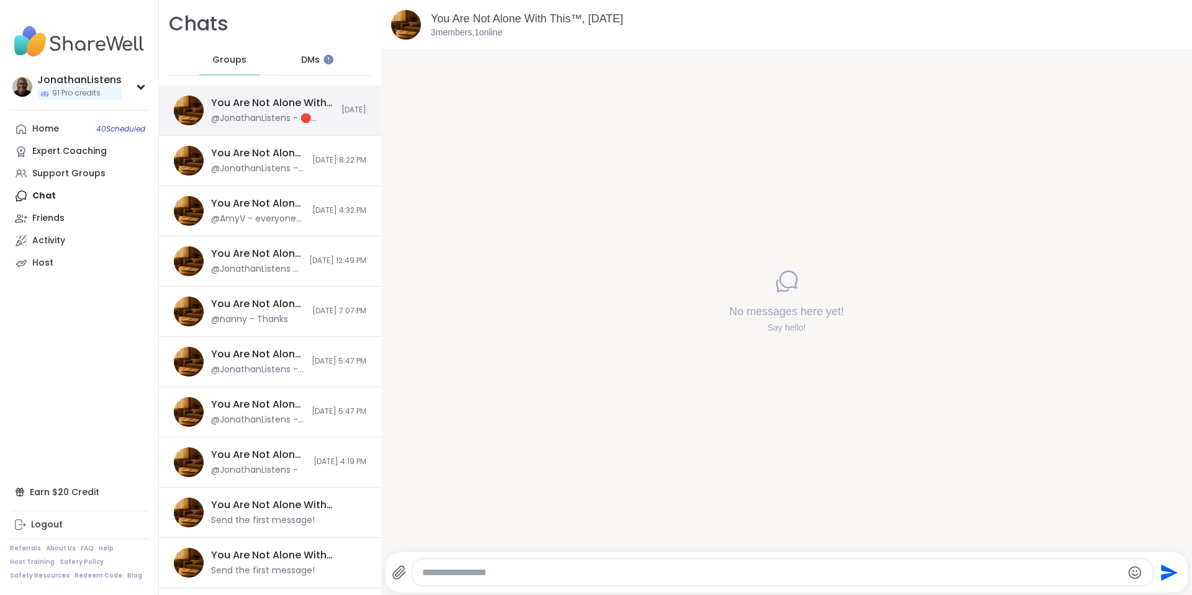
click at [272, 105] on div "You Are Not Alone With This™: Midday Reset, Oct 13" at bounding box center [272, 103] width 123 height 14
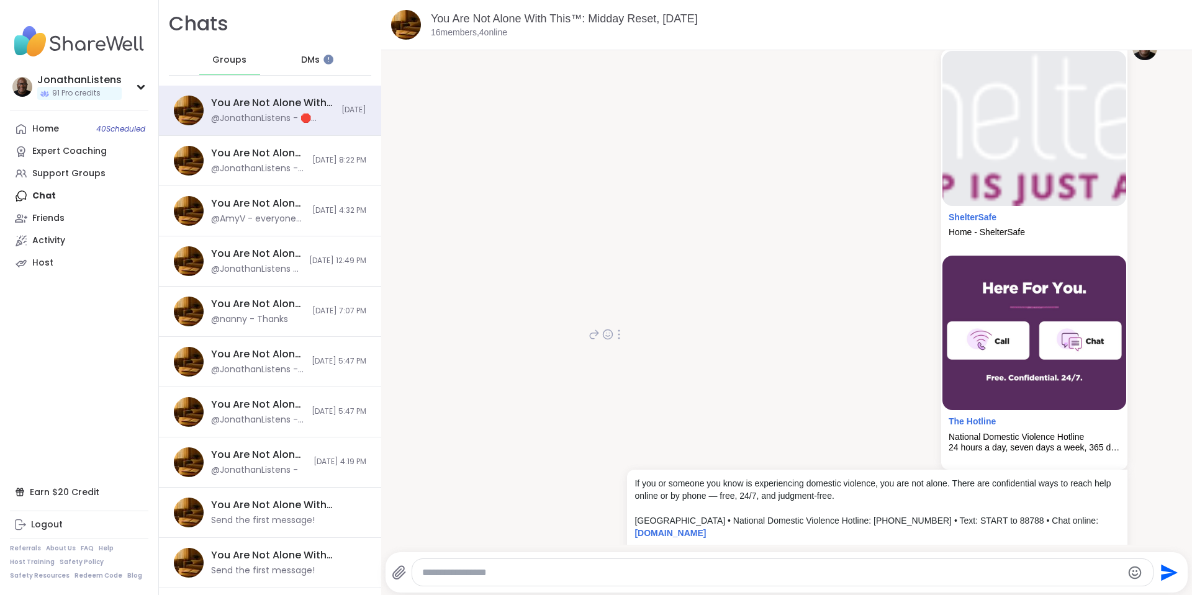
scroll to position [1194, 0]
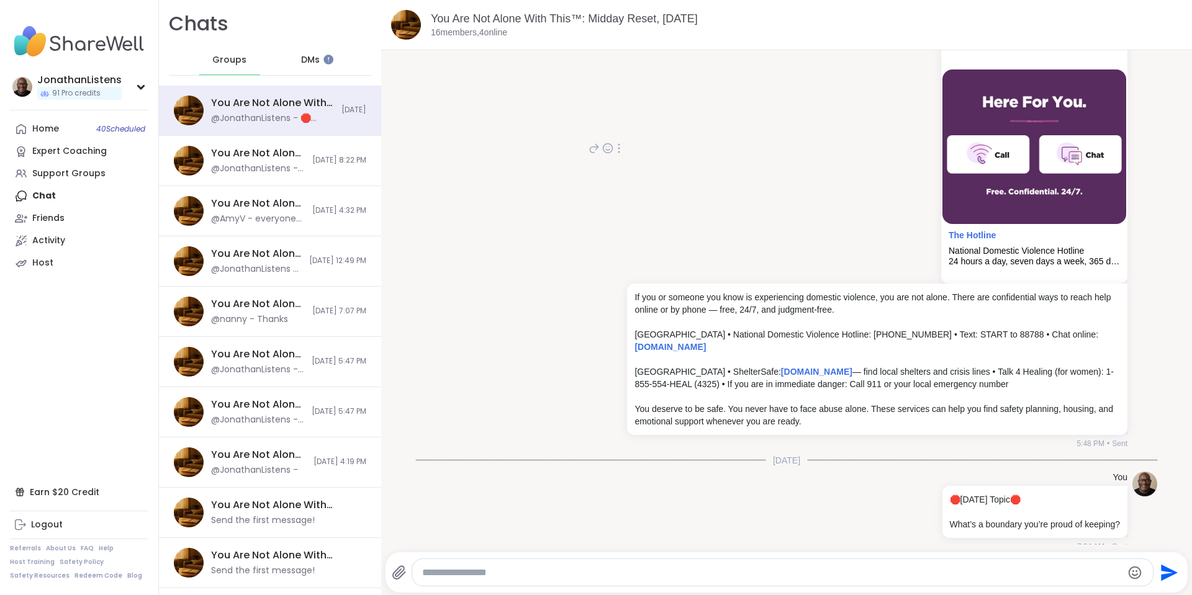
click at [586, 322] on div "You ShelterSafe Home - ShelterSafe The Hotline National Domestic Violence Hotli…" at bounding box center [856, 149] width 541 height 600
click at [619, 145] on icon at bounding box center [619, 149] width 1 height 9
click at [606, 163] on icon at bounding box center [611, 166] width 12 height 12
click at [256, 105] on div "You Are Not Alone With This™: Midday Reset, Oct 13" at bounding box center [272, 103] width 123 height 14
click at [249, 161] on div "You Are Not Alone With This™, Oct 12 @JonathanListens - When Anxiety Shows Up… …" at bounding box center [258, 161] width 94 height 29
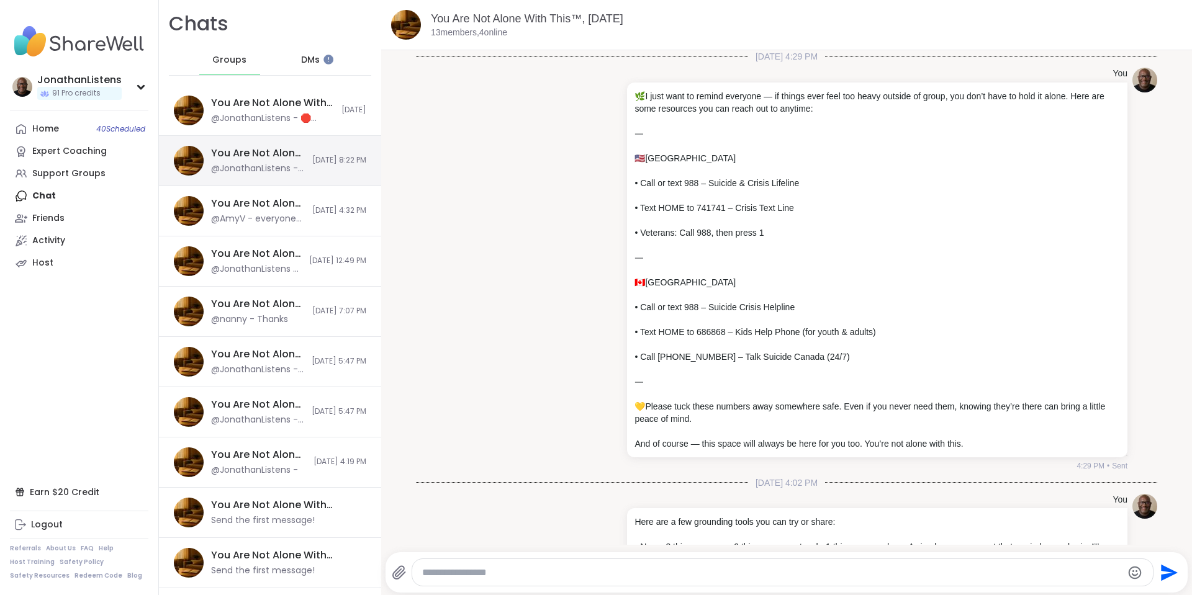
scroll to position [4442, 0]
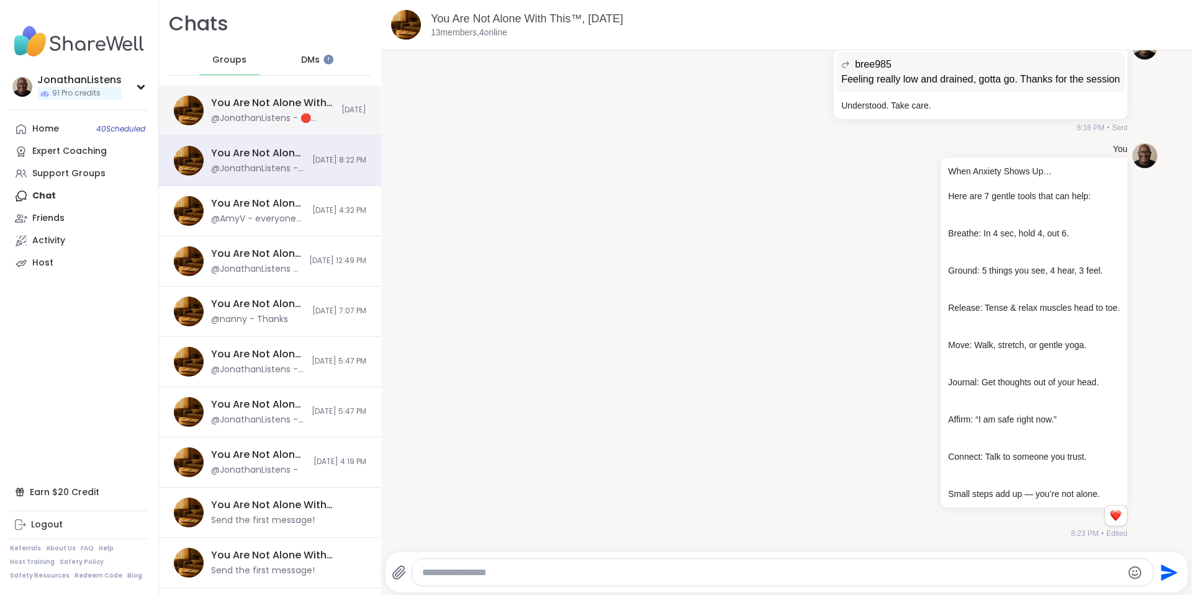
click at [285, 99] on div "You Are Not Alone With This™: Midday Reset, Oct 13" at bounding box center [272, 103] width 123 height 14
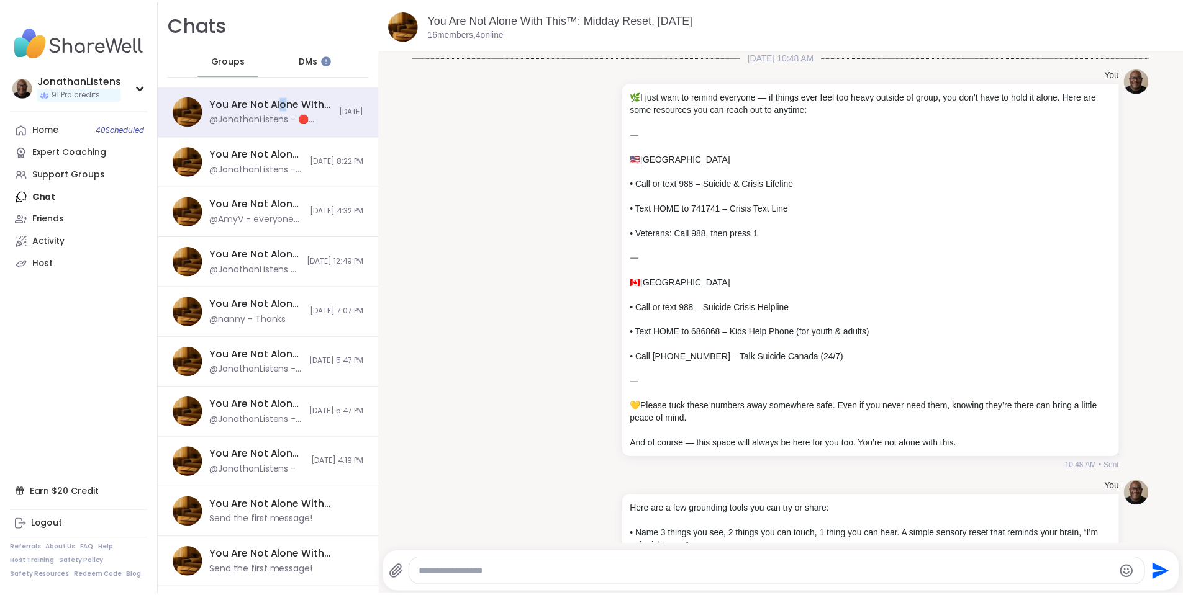
scroll to position [1194, 0]
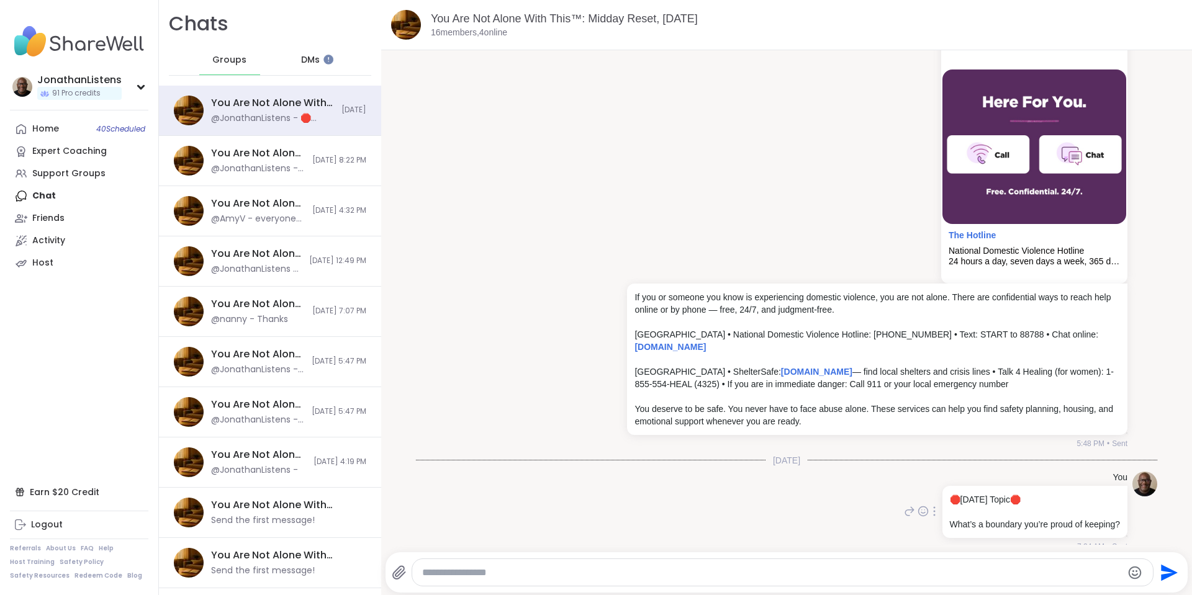
click at [933, 507] on icon at bounding box center [934, 512] width 2 height 10
click at [921, 523] on icon at bounding box center [927, 529] width 12 height 12
click at [788, 137] on div "You ShelterSafe Home - ShelterSafe The Hotline National Domestic Violence Hotli…" at bounding box center [876, 149] width 503 height 600
click at [689, 17] on link "You Are Not Alone With This™: Midday Reset, Oct 13" at bounding box center [564, 18] width 267 height 12
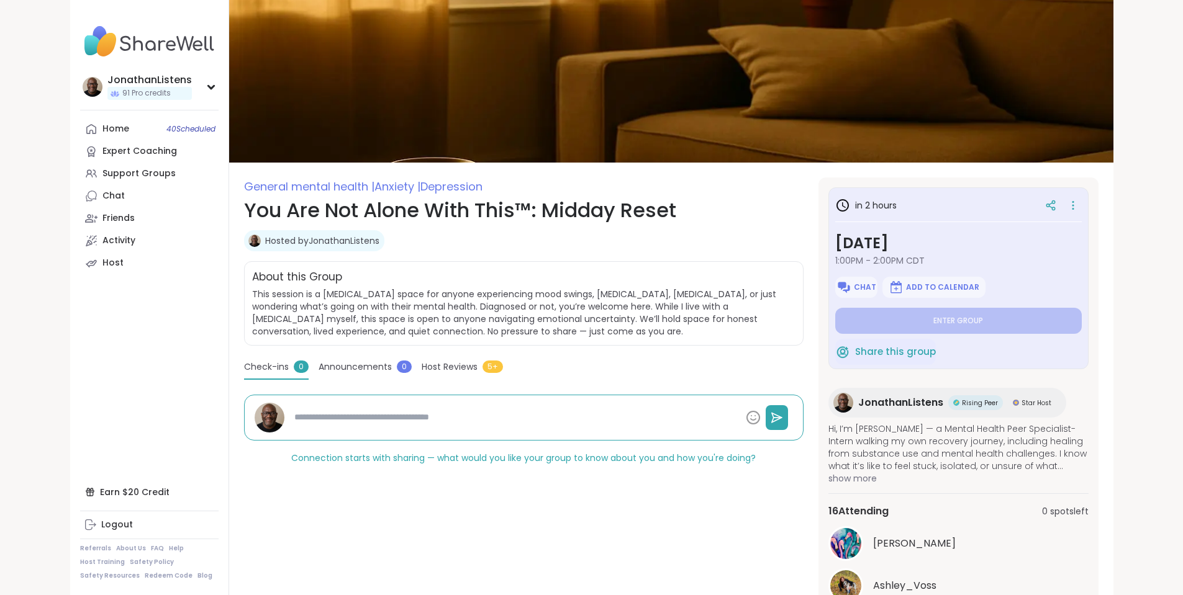
click at [265, 242] on link "Hosted by JonathanListens" at bounding box center [322, 241] width 114 height 12
click at [102, 132] on div "Home 40 Scheduled" at bounding box center [115, 129] width 27 height 12
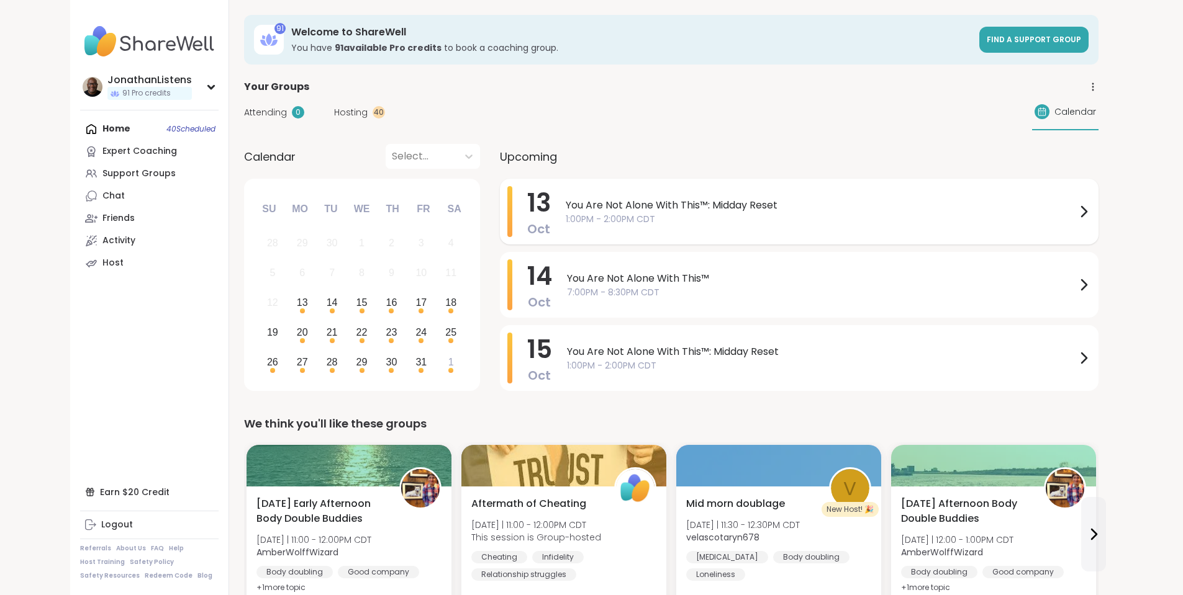
click at [617, 204] on span "You Are Not Alone With This™: Midday Reset" at bounding box center [821, 205] width 510 height 15
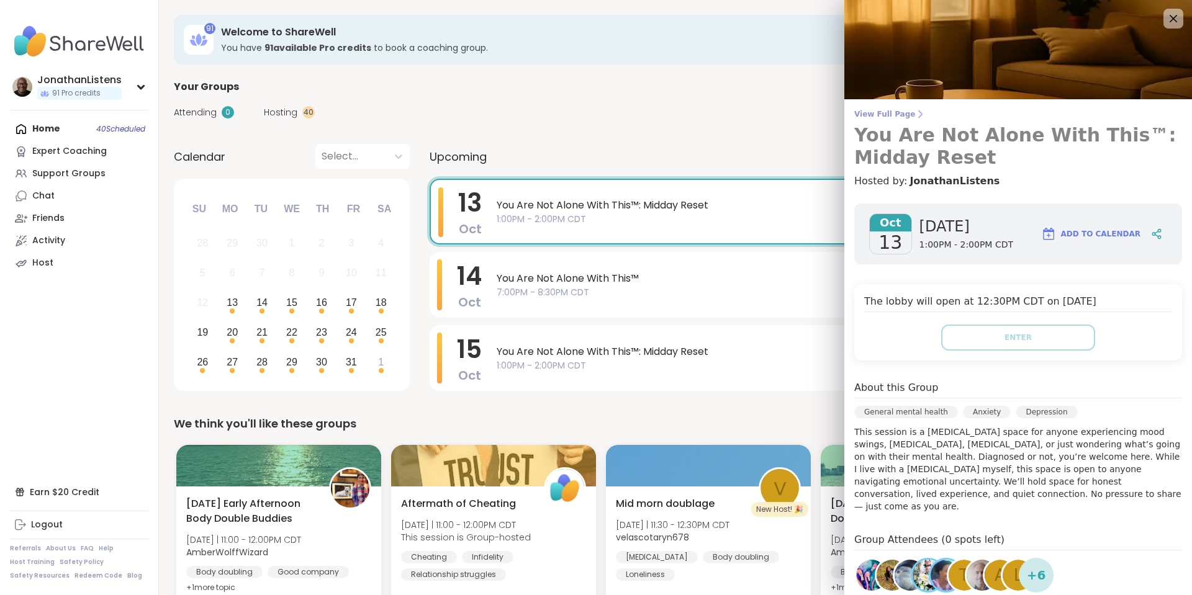
click at [891, 122] on link "View Full Page You Are Not Alone With This™: Midday Reset" at bounding box center [1018, 139] width 328 height 60
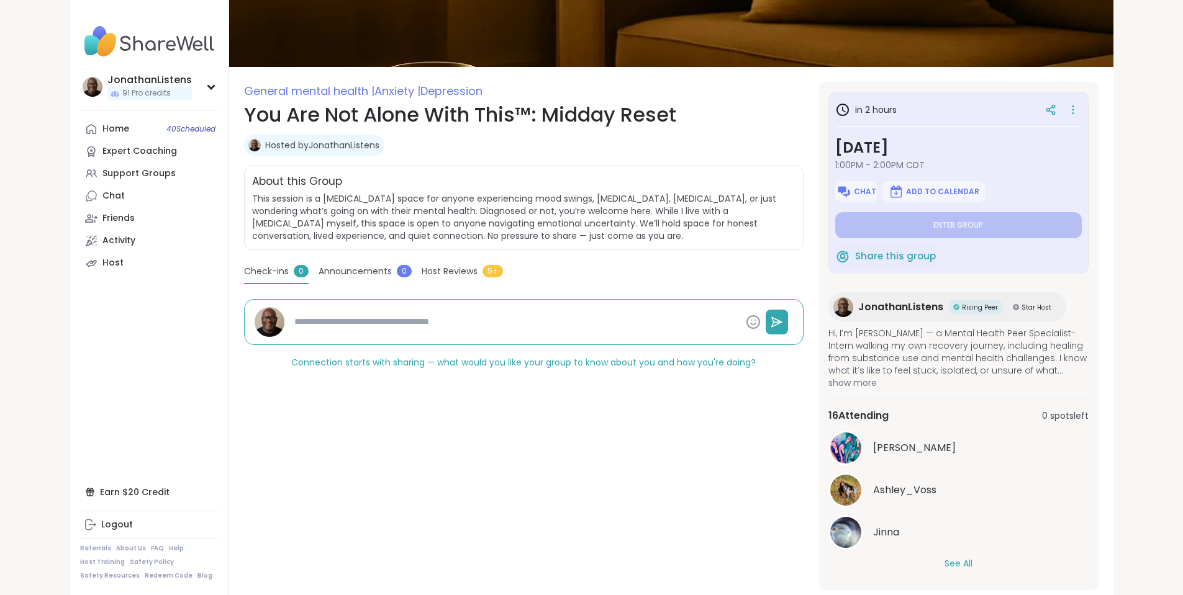
scroll to position [124, 0]
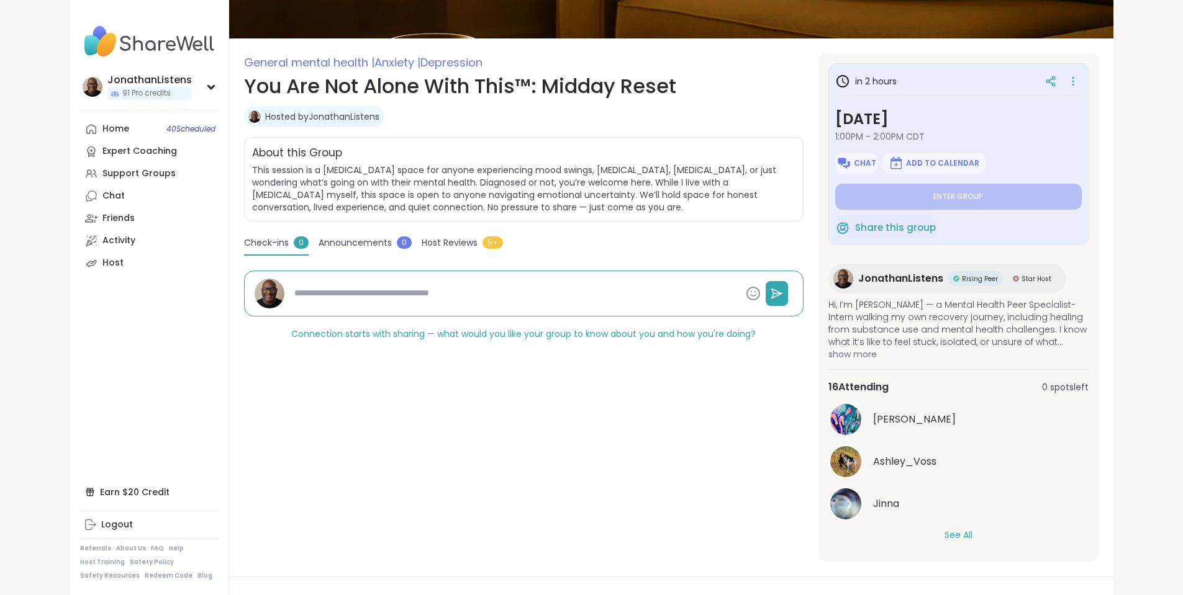
click at [972, 534] on button "See All" at bounding box center [958, 535] width 28 height 13
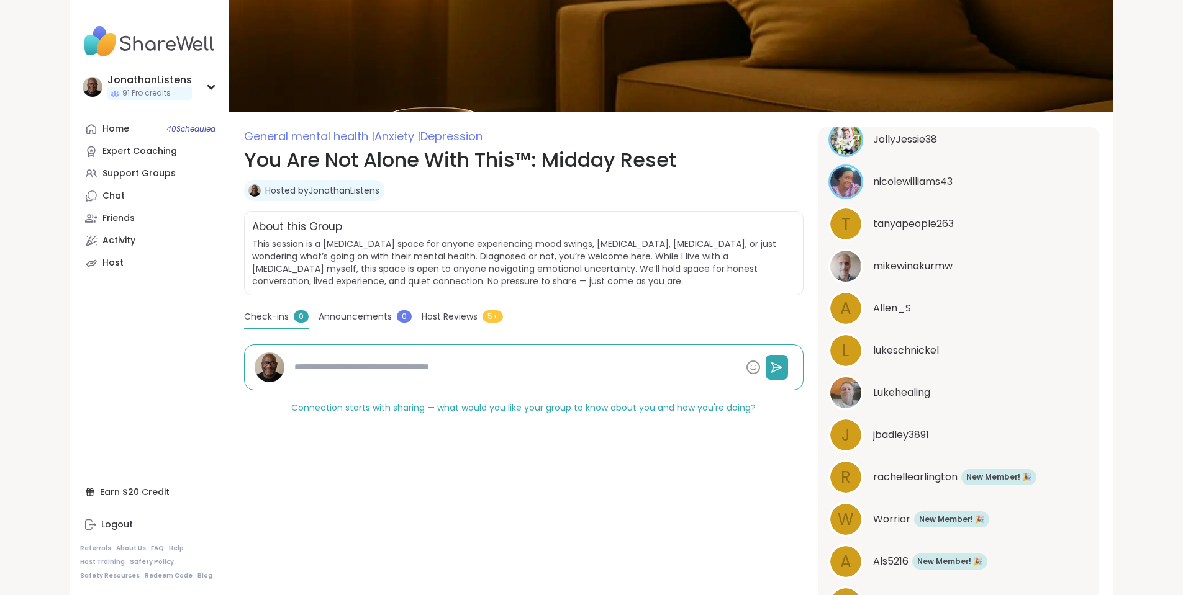
scroll to position [0, 0]
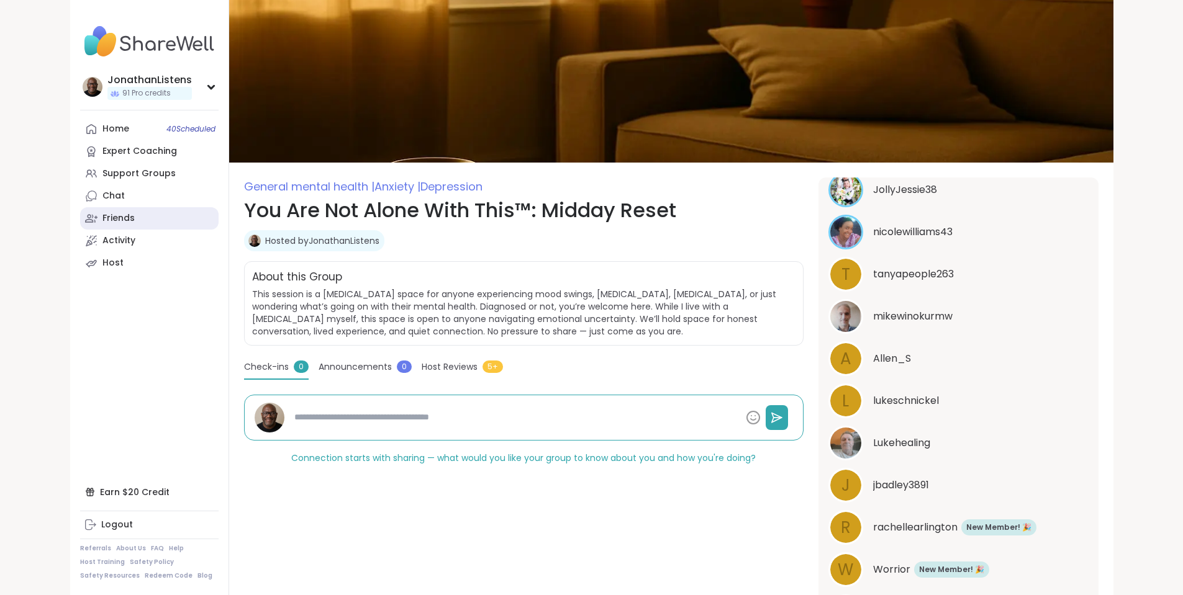
type textarea "*"
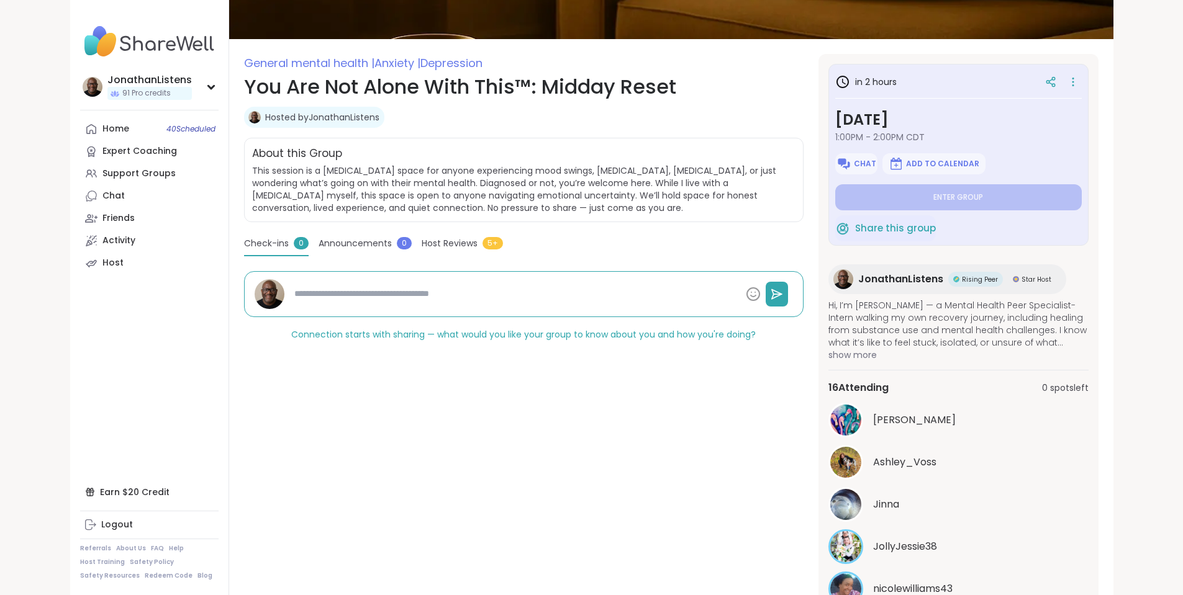
scroll to position [124, 0]
type textarea "*"
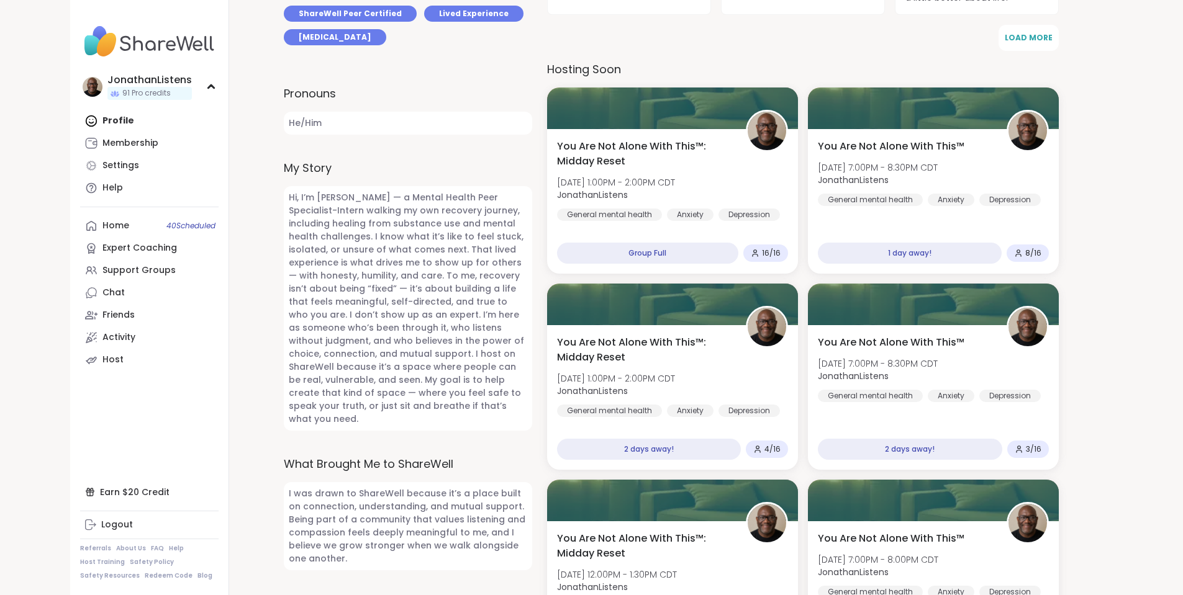
scroll to position [497, 0]
click at [905, 176] on span "JonathanListens" at bounding box center [876, 180] width 122 height 12
click at [933, 140] on span "You Are Not Alone With This™" at bounding box center [890, 146] width 150 height 15
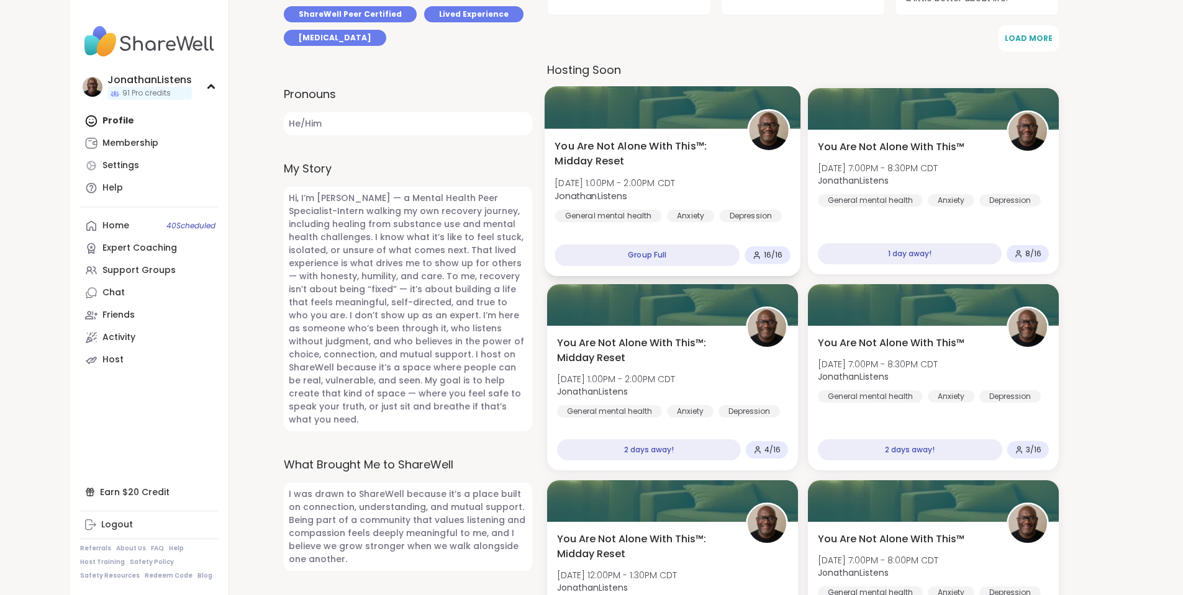
click at [684, 169] on span "You Are Not Alone With This™: Midday Reset" at bounding box center [643, 154] width 179 height 30
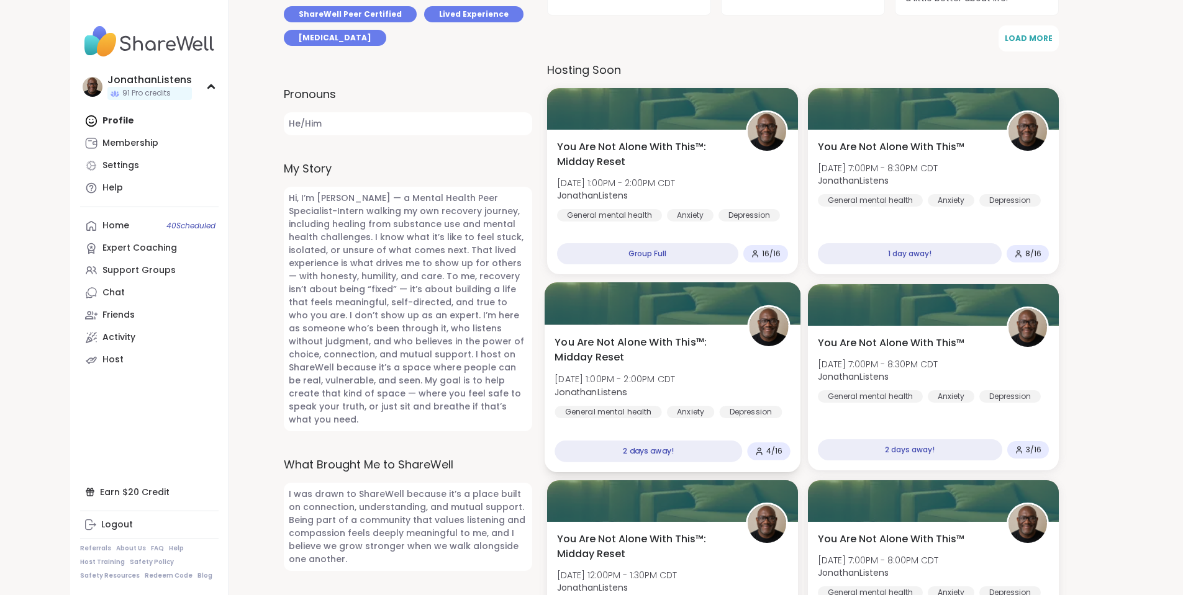
drag, startPoint x: 666, startPoint y: 362, endPoint x: 659, endPoint y: 363, distance: 6.3
click at [659, 363] on span "You Are Not Alone With This™: Midday Reset" at bounding box center [643, 350] width 179 height 30
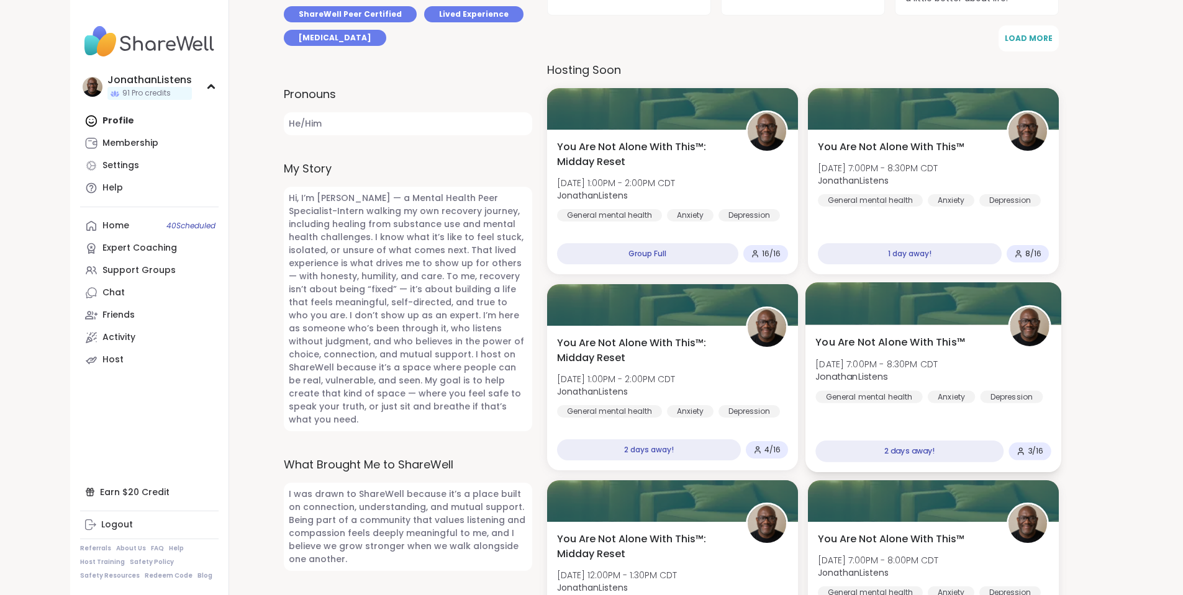
click at [904, 364] on span "Wed, Oct 15 | 7:00PM - 8:30PM CDT" at bounding box center [876, 364] width 122 height 12
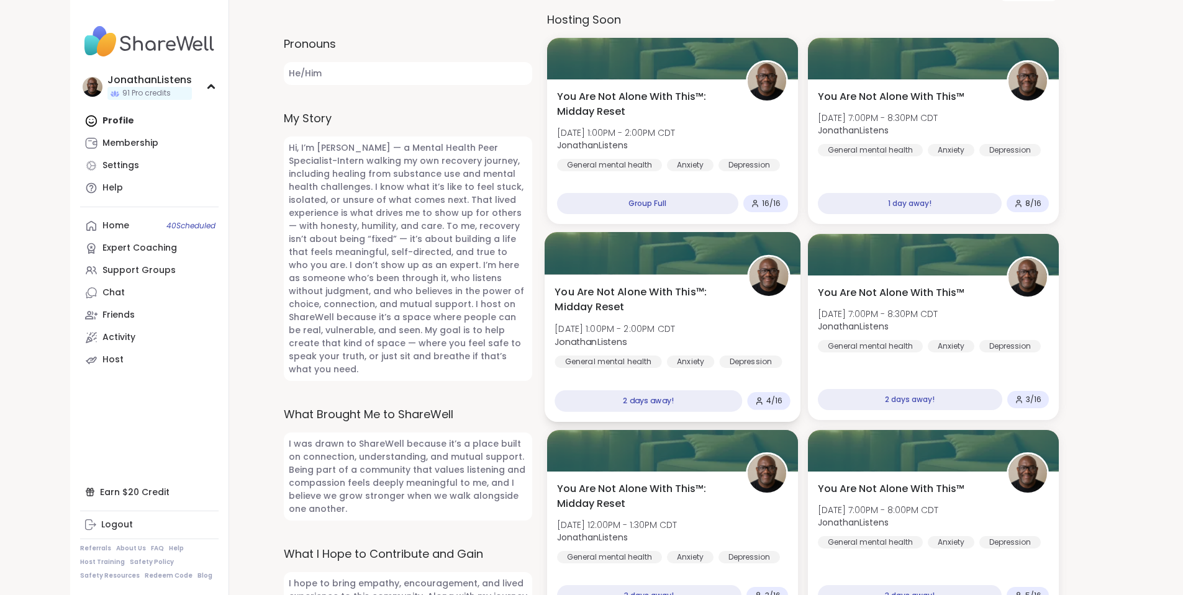
scroll to position [745, 0]
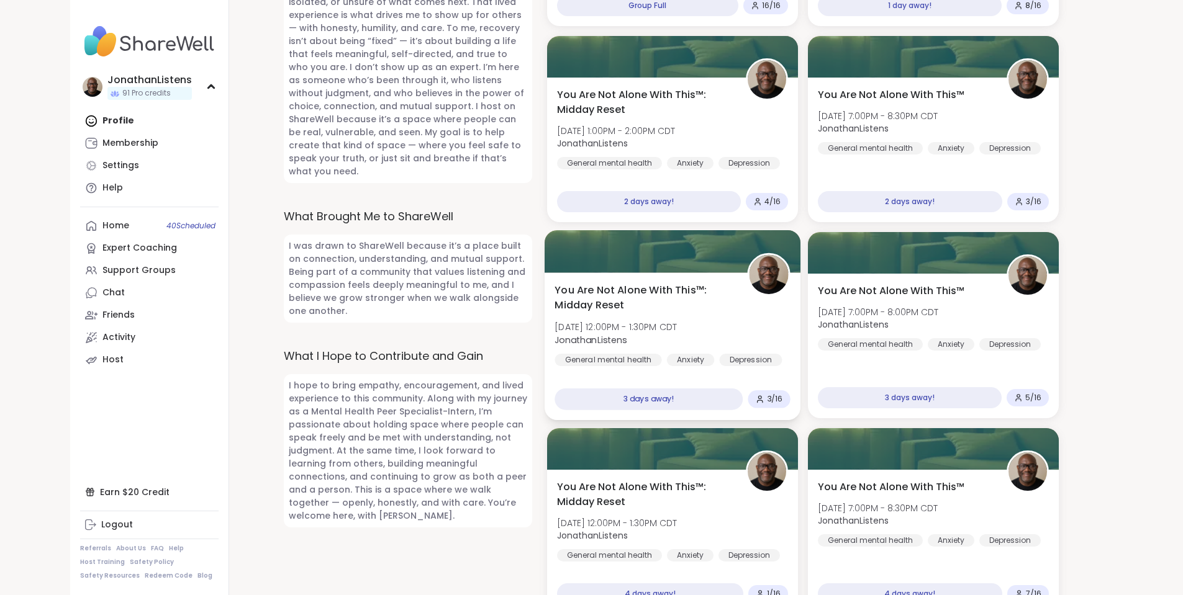
click at [638, 337] on span "JonathanListens" at bounding box center [615, 339] width 122 height 12
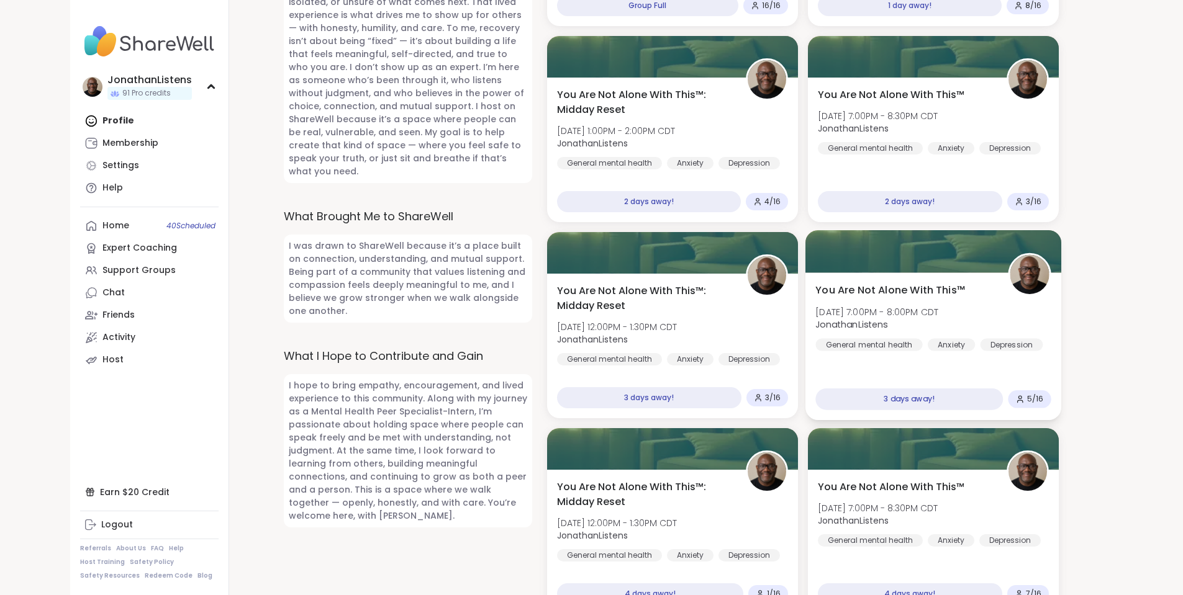
click at [886, 350] on div "General mental health" at bounding box center [868, 345] width 107 height 12
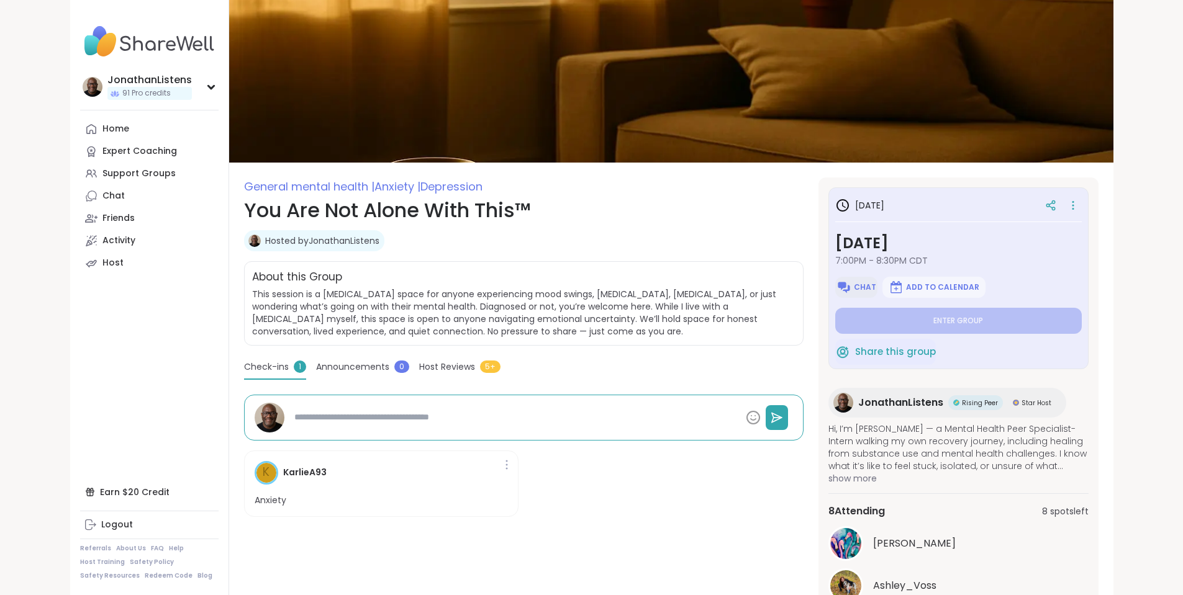
click at [851, 288] on img at bounding box center [843, 287] width 15 height 15
type textarea "*"
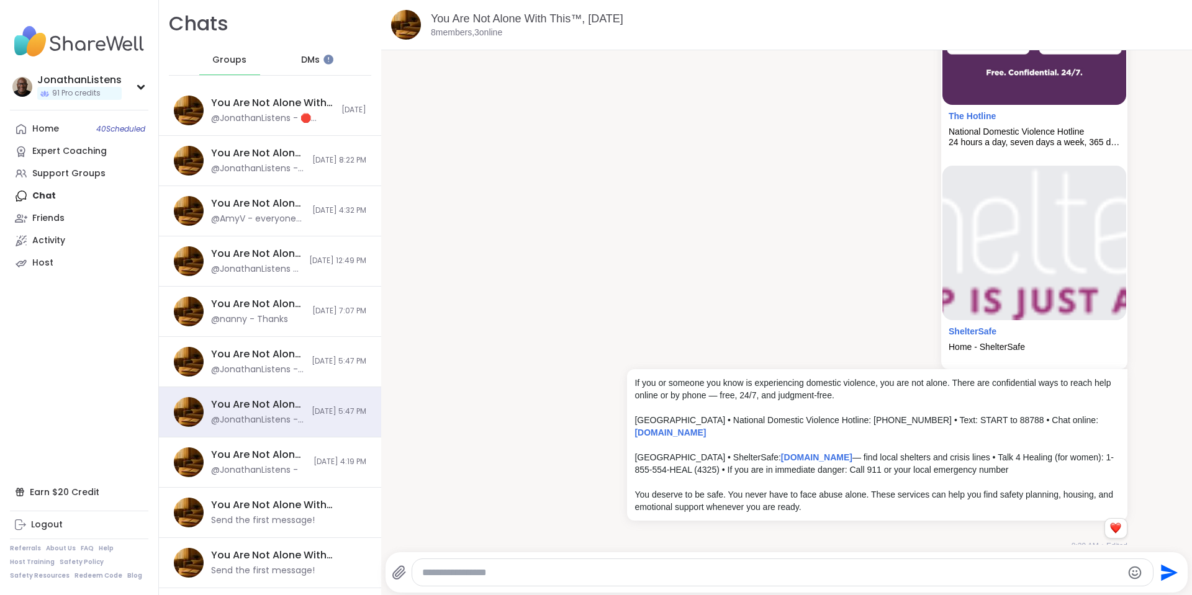
click at [884, 558] on div "Send" at bounding box center [787, 573] width 803 height 40
click at [880, 571] on textarea "Type your message" at bounding box center [772, 573] width 700 height 12
click at [596, 567] on textarea "Type your message" at bounding box center [772, 573] width 700 height 12
click at [523, 561] on div at bounding box center [782, 572] width 741 height 27
click at [523, 567] on textarea "Type your message" at bounding box center [772, 573] width 700 height 12
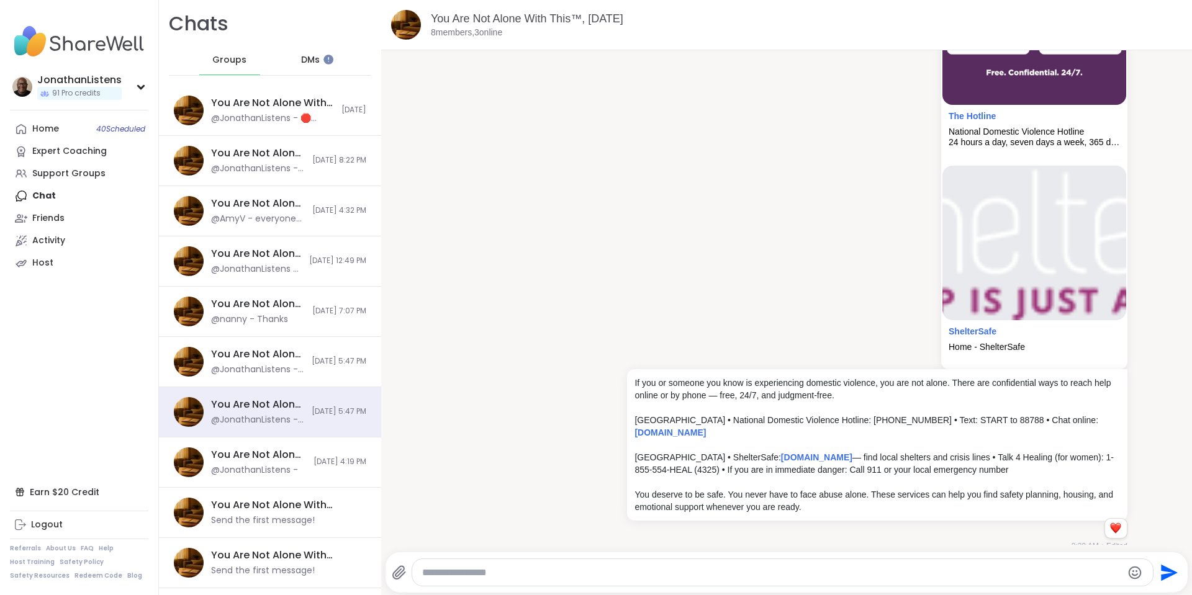
paste textarea "**********"
type textarea "**********"
click at [1161, 561] on icon "Send" at bounding box center [1169, 562] width 17 height 17
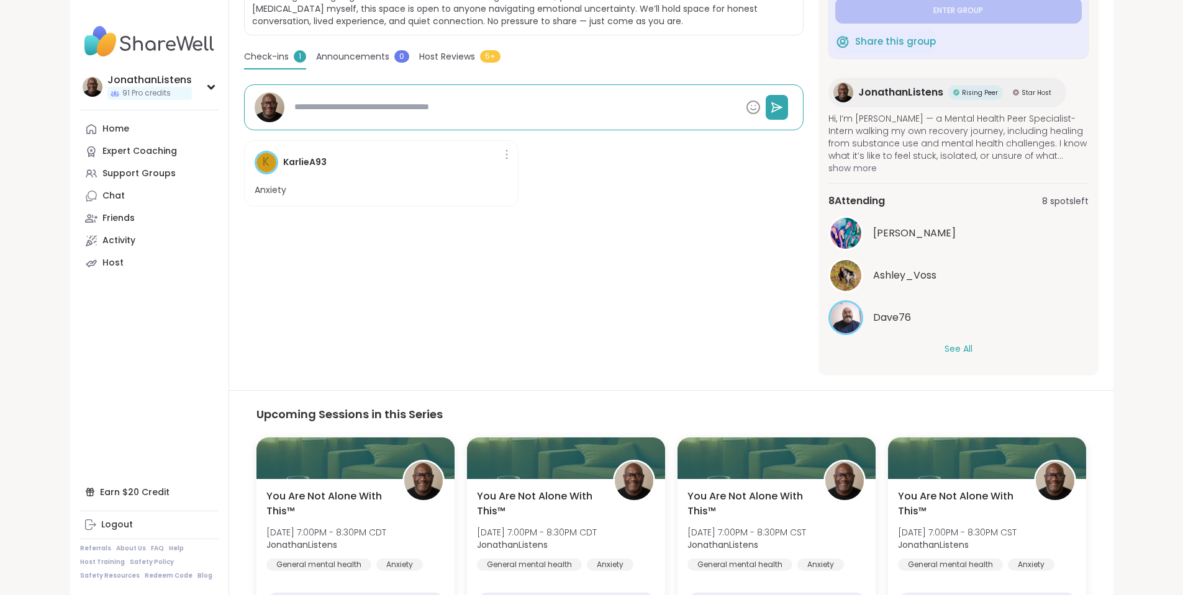
type textarea "*"
click at [972, 348] on button "See All" at bounding box center [958, 349] width 28 height 13
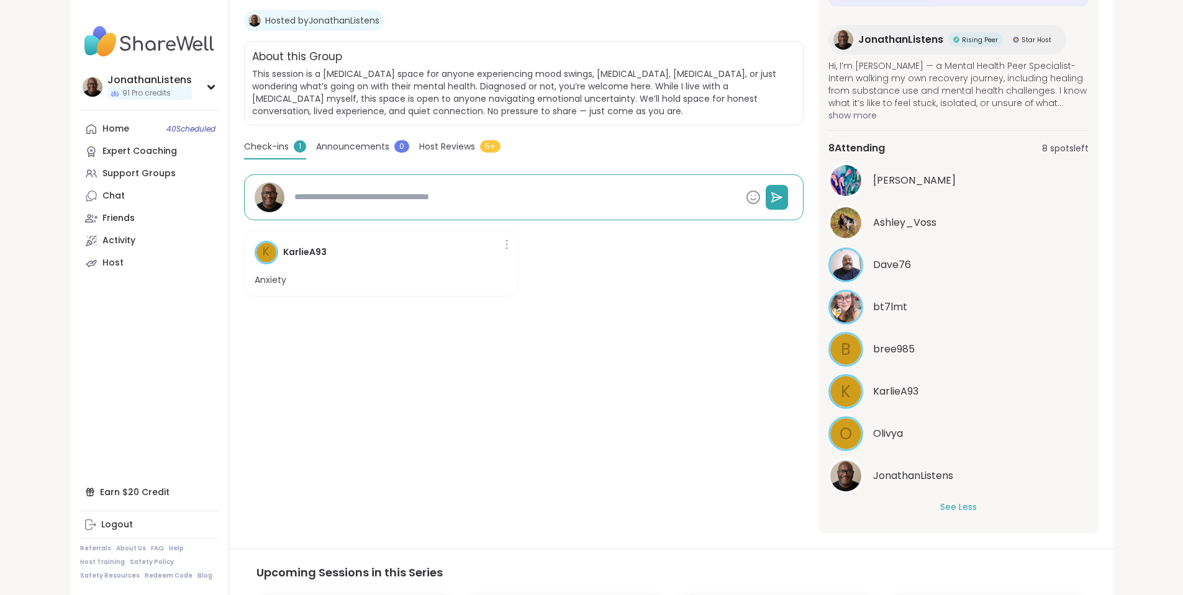
scroll to position [124, 0]
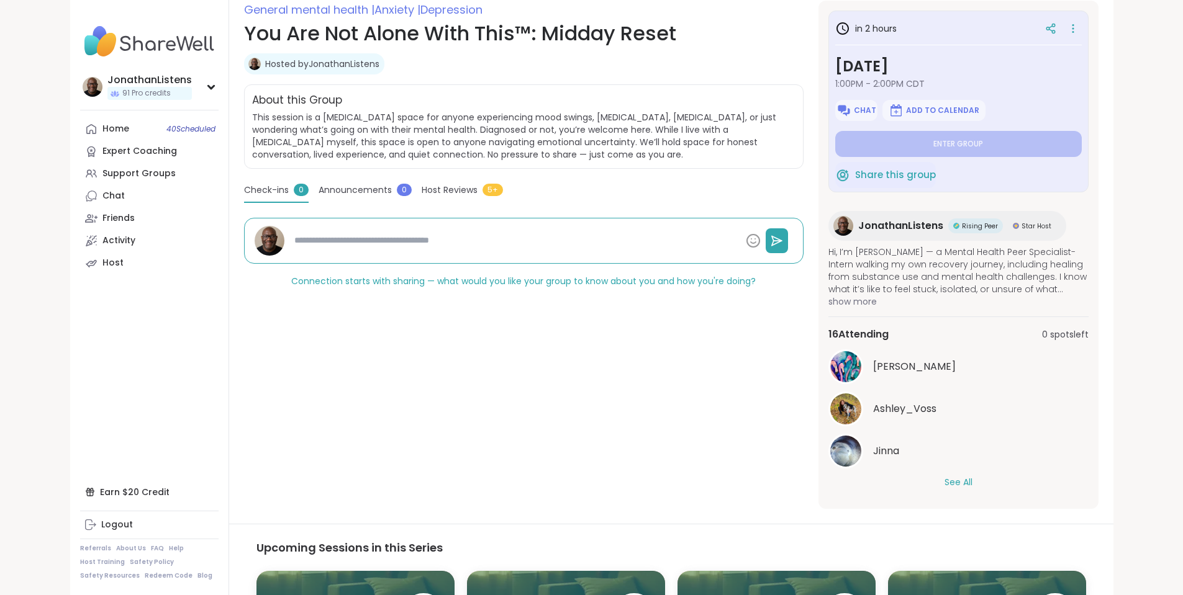
scroll to position [310, 0]
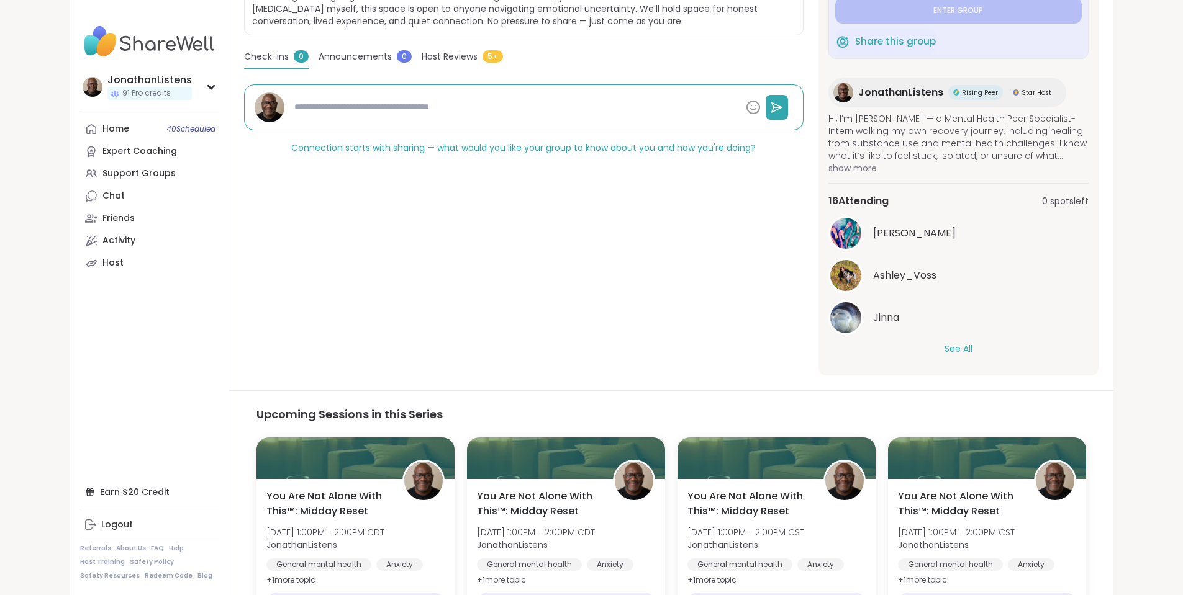
click at [972, 347] on button "See All" at bounding box center [958, 349] width 28 height 13
type textarea "*"
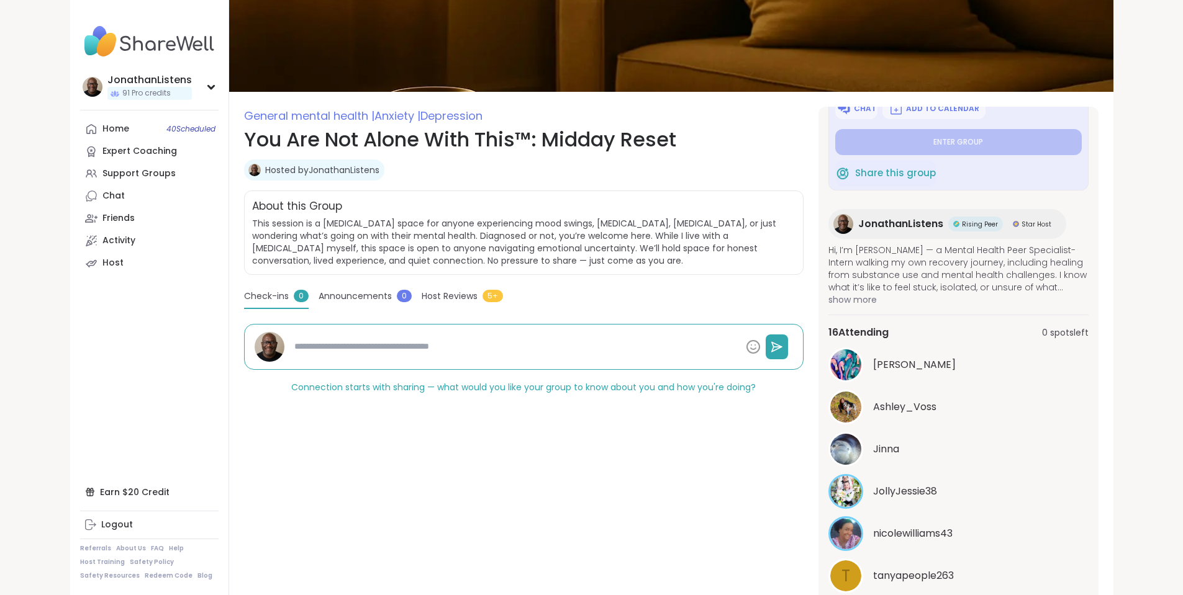
scroll to position [62, 0]
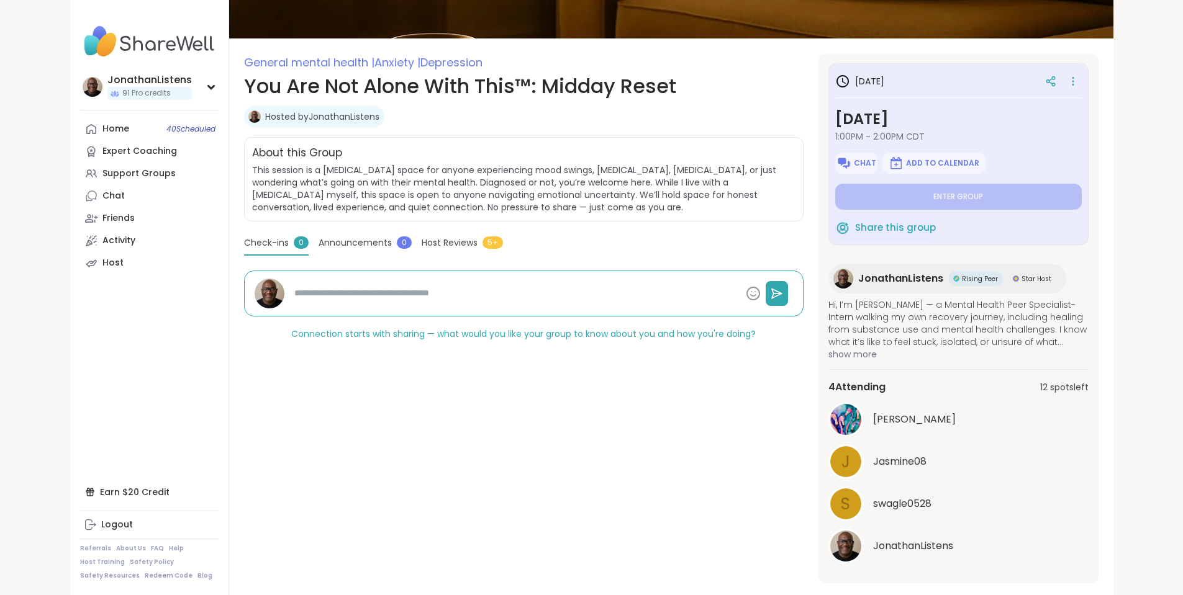
type textarea "*"
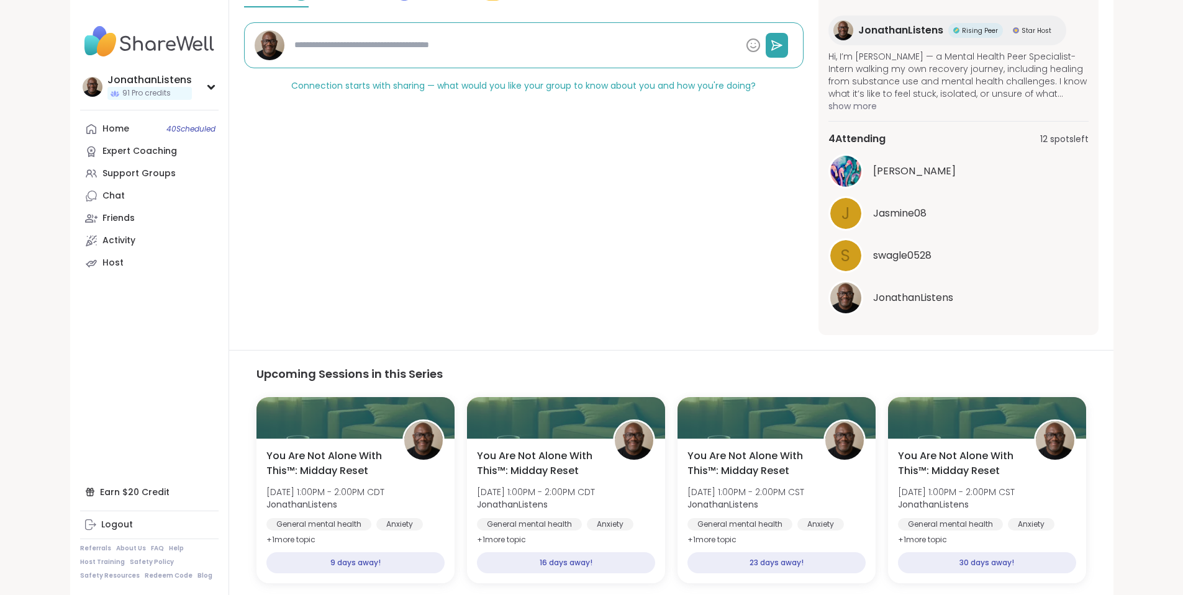
scroll to position [186, 0]
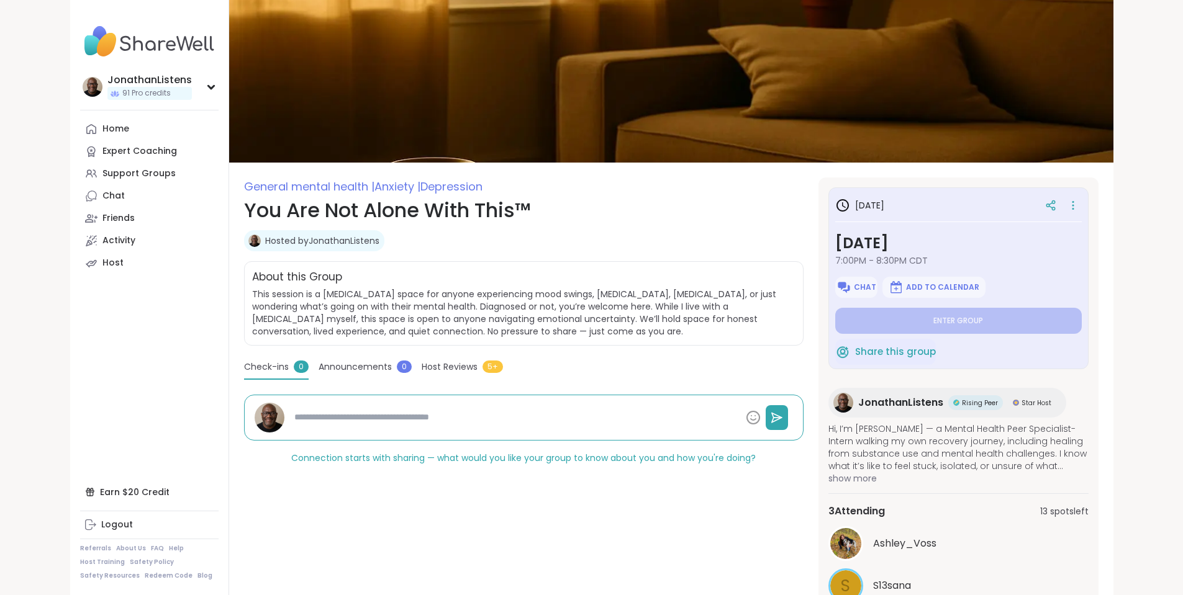
type textarea "*"
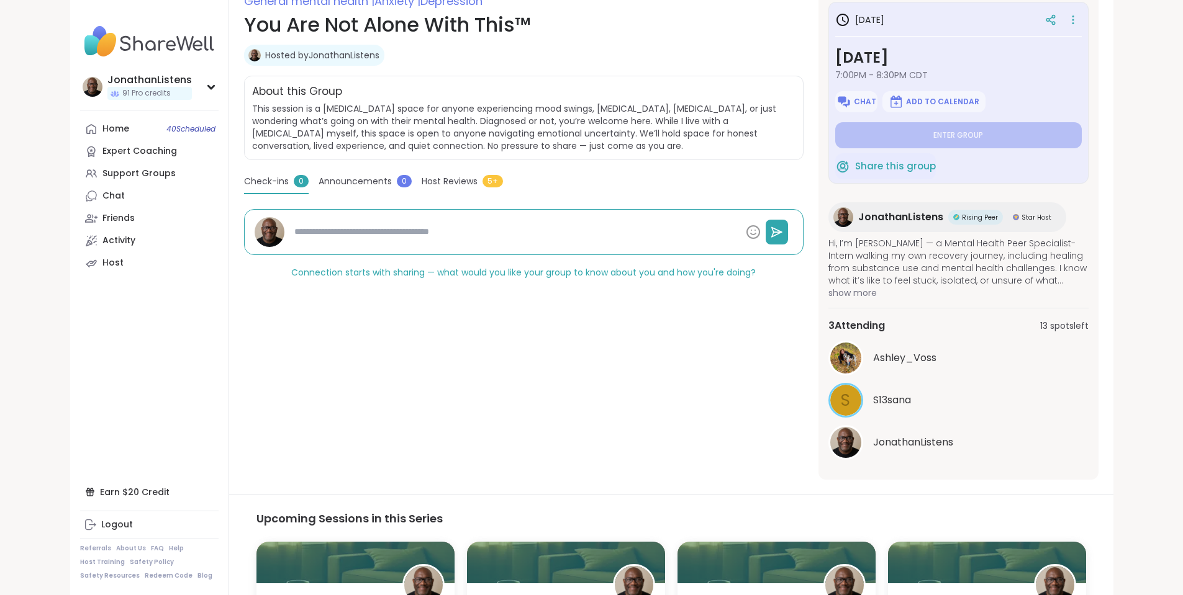
scroll to position [186, 0]
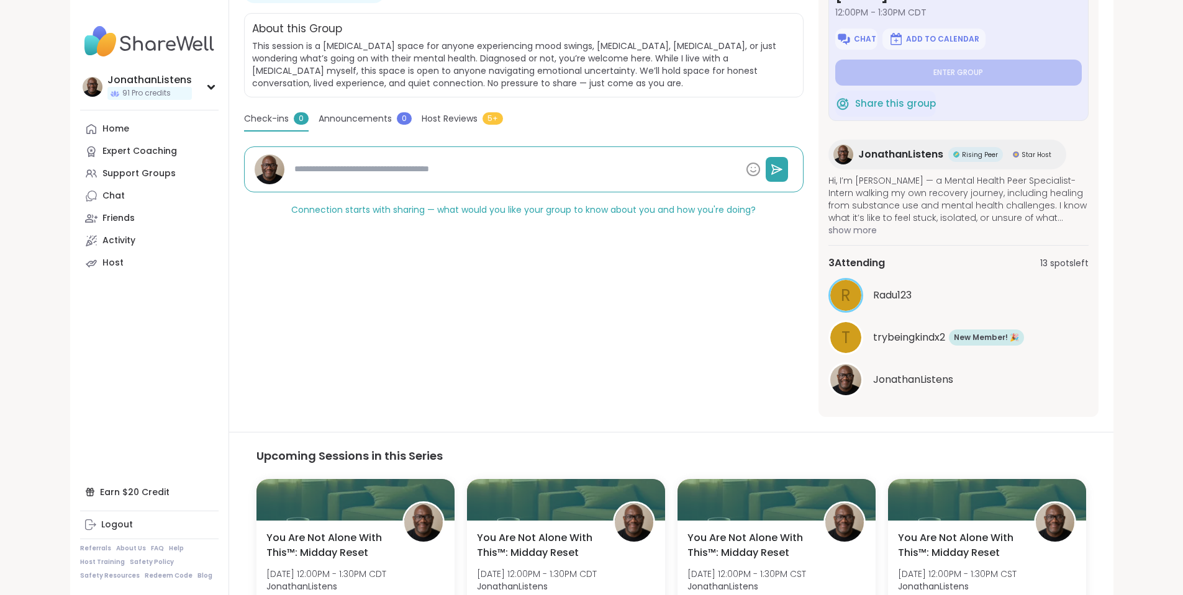
type textarea "*"
